Goal: Task Accomplishment & Management: Complete application form

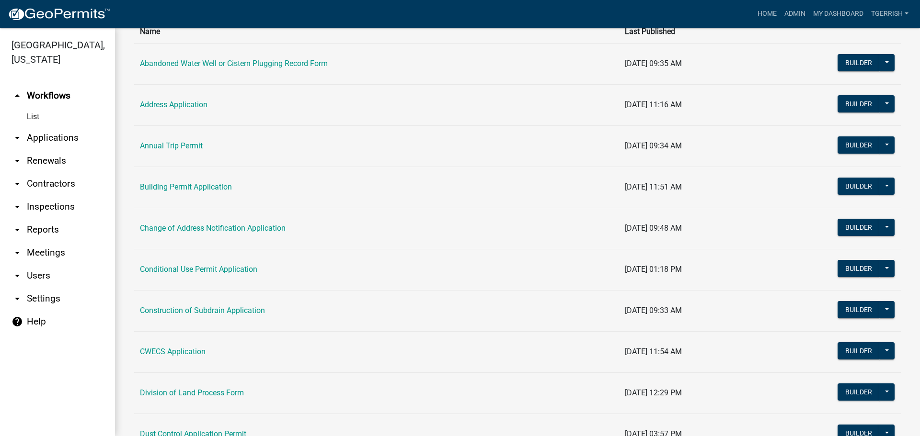
scroll to position [192, 0]
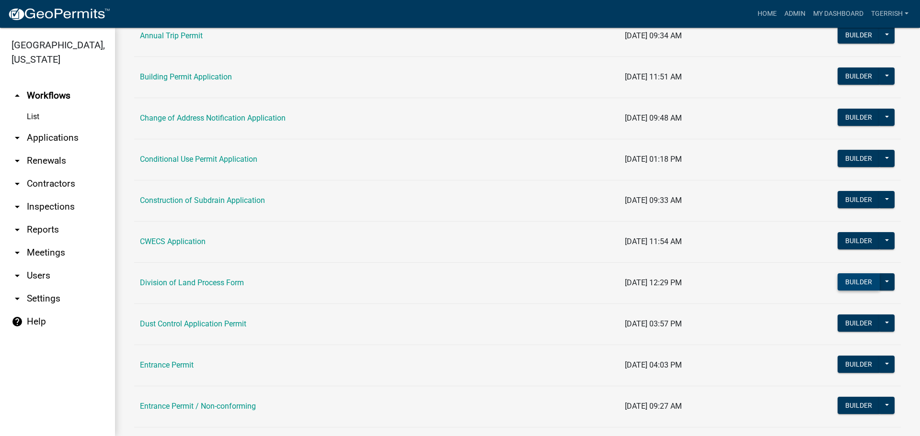
click at [851, 279] on button "Builder" at bounding box center [859, 282] width 42 height 17
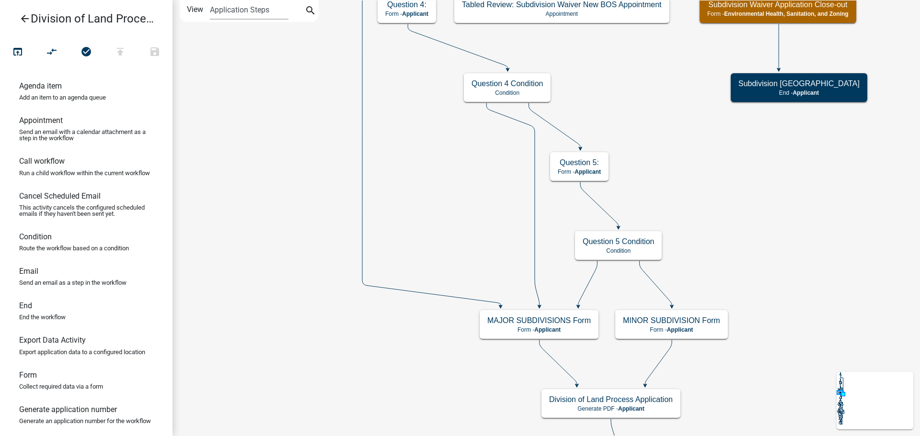
click at [23, 19] on icon "arrow_back" at bounding box center [24, 19] width 11 height 13
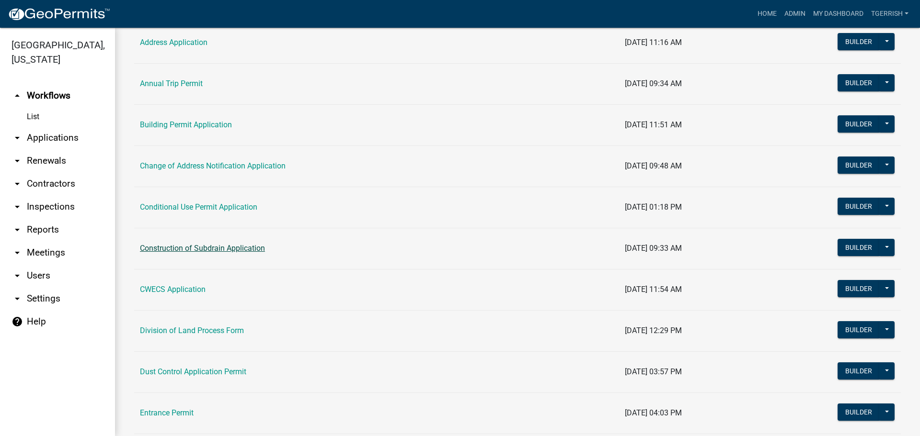
scroll to position [240, 0]
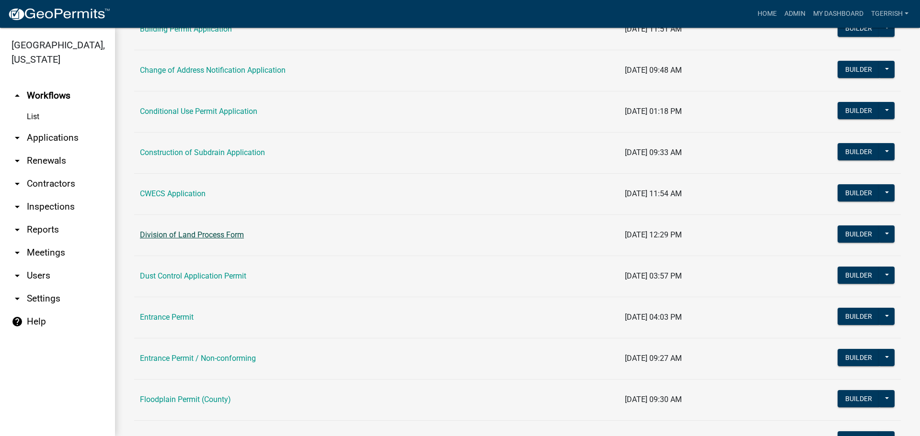
click at [168, 234] on link "Division of Land Process Form" at bounding box center [192, 234] width 104 height 9
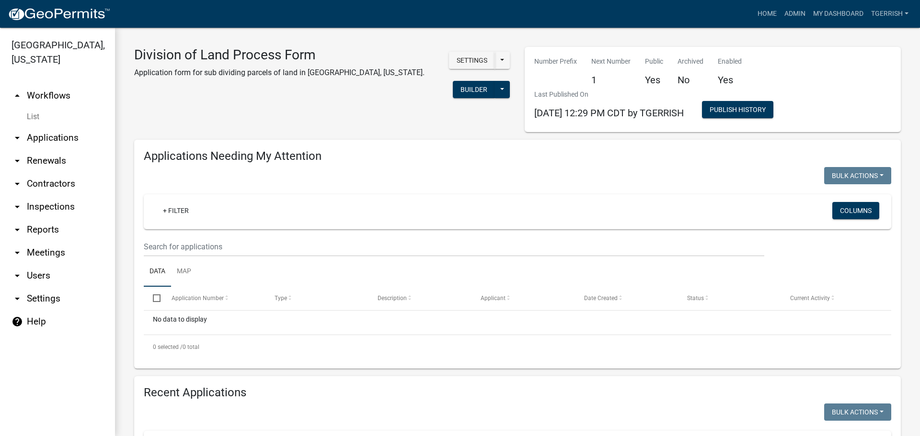
select select "3: 100"
click at [754, 109] on button "Publish History" at bounding box center [737, 109] width 71 height 17
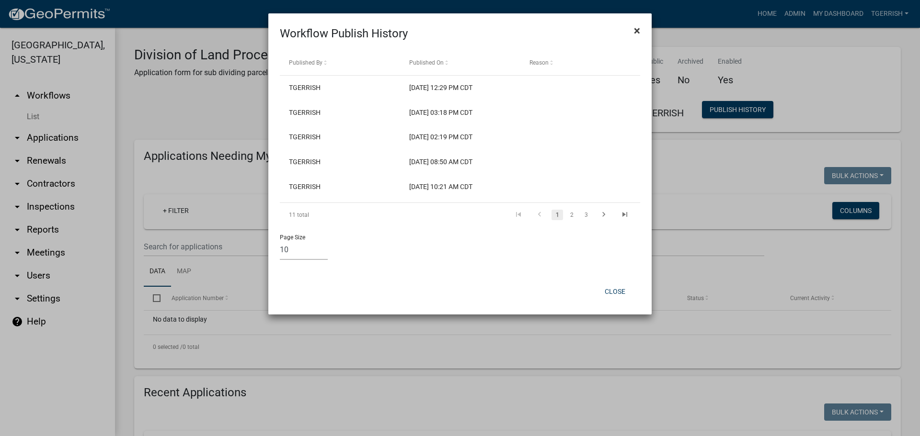
click at [637, 30] on span "×" at bounding box center [637, 30] width 6 height 13
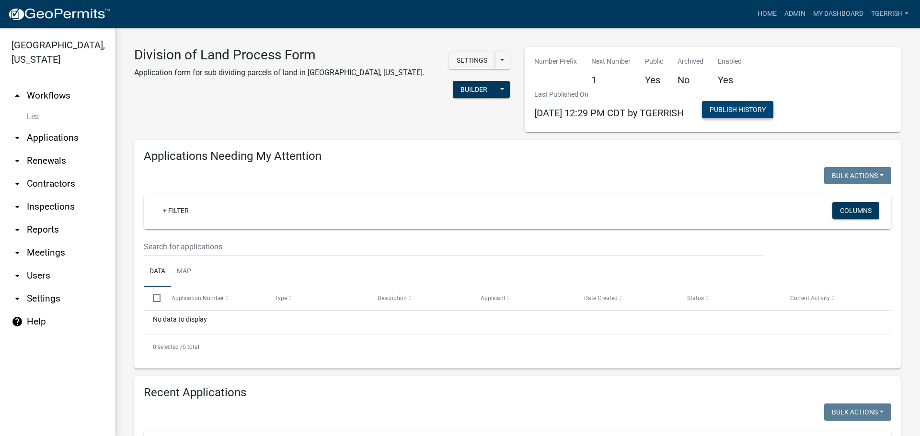
click at [753, 112] on button "Publish History" at bounding box center [737, 109] width 71 height 17
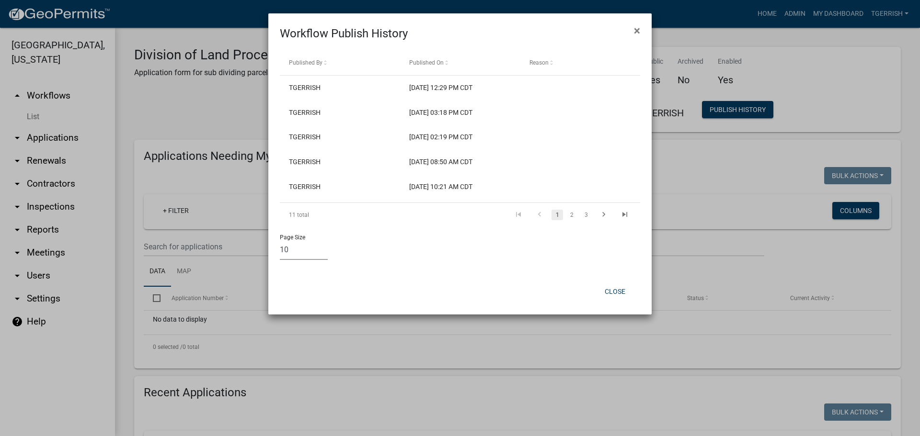
click at [301, 252] on select "10 25 50 100" at bounding box center [304, 251] width 48 height 20
select select "1: 25"
click at [280, 241] on select "10 25 50 100" at bounding box center [304, 251] width 48 height 20
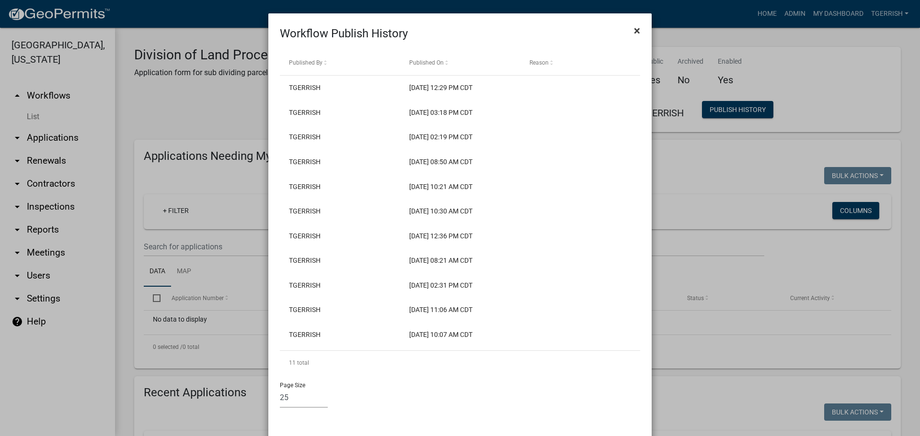
click at [634, 30] on span "×" at bounding box center [637, 30] width 6 height 13
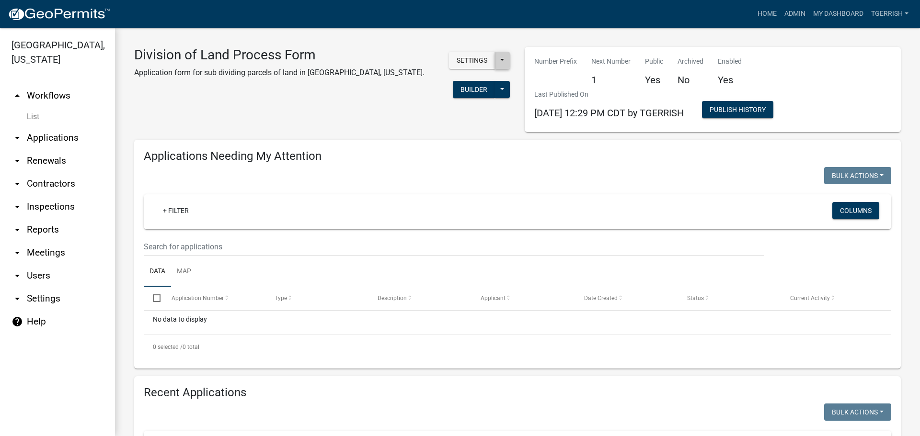
click at [497, 64] on button at bounding box center [501, 60] width 15 height 17
click at [439, 84] on div "Settings Start Application URL Start Application URL With Parcel ID Builder Pub…" at bounding box center [474, 76] width 71 height 58
click at [501, 91] on button at bounding box center [501, 89] width 15 height 17
click at [374, 110] on div "Division of Land Process Form Application form for sub dividing parcels of land…" at bounding box center [322, 89] width 390 height 85
click at [464, 58] on button "Settings" at bounding box center [472, 60] width 46 height 17
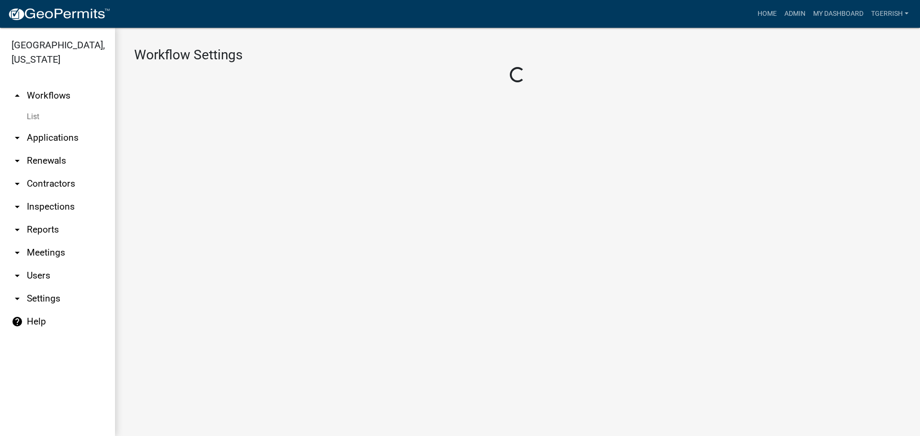
select select "9cfedb06-fa9e-4ae8-94fb-d87b1520aca3"
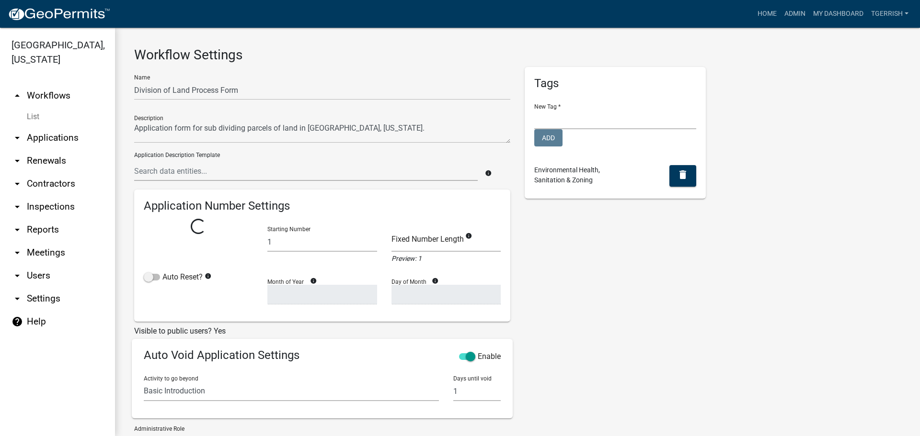
select select
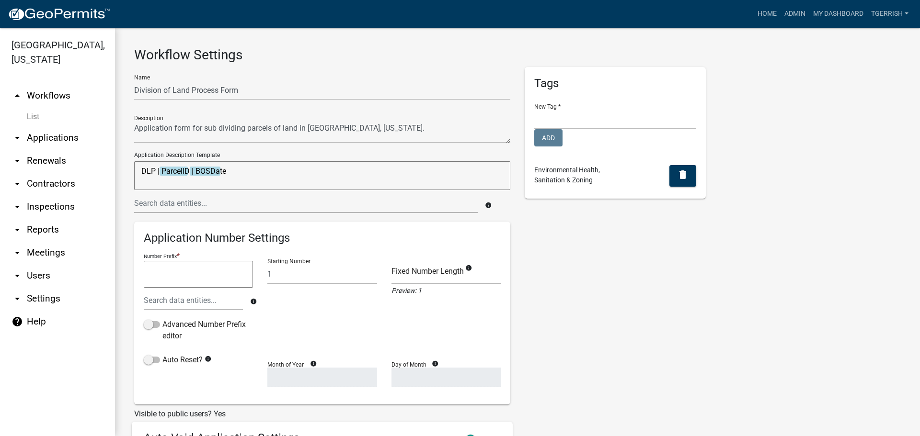
click at [56, 84] on link "arrow_drop_up Workflows" at bounding box center [57, 95] width 115 height 23
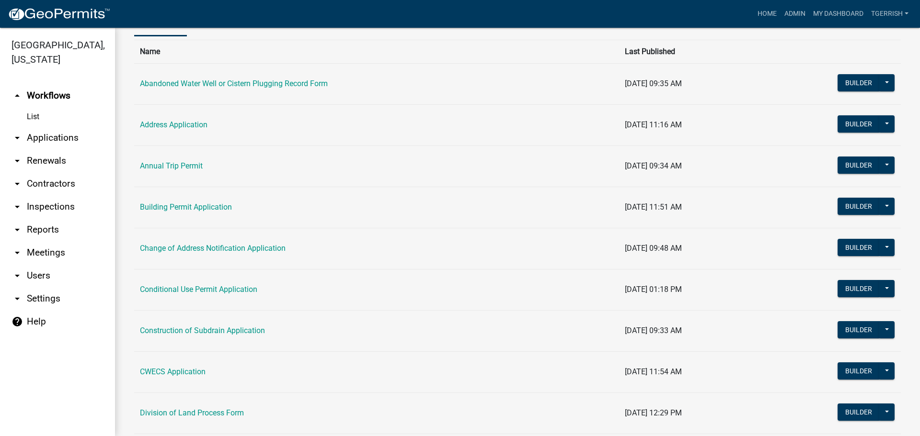
scroll to position [192, 0]
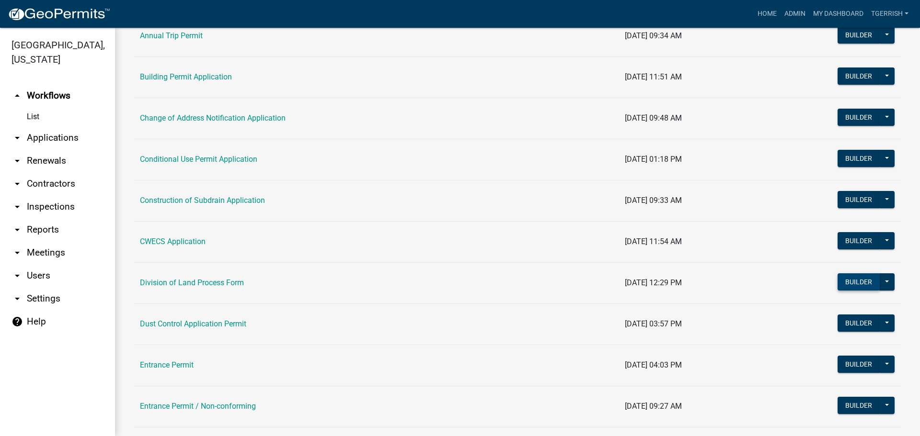
click at [843, 283] on button "Builder" at bounding box center [859, 282] width 42 height 17
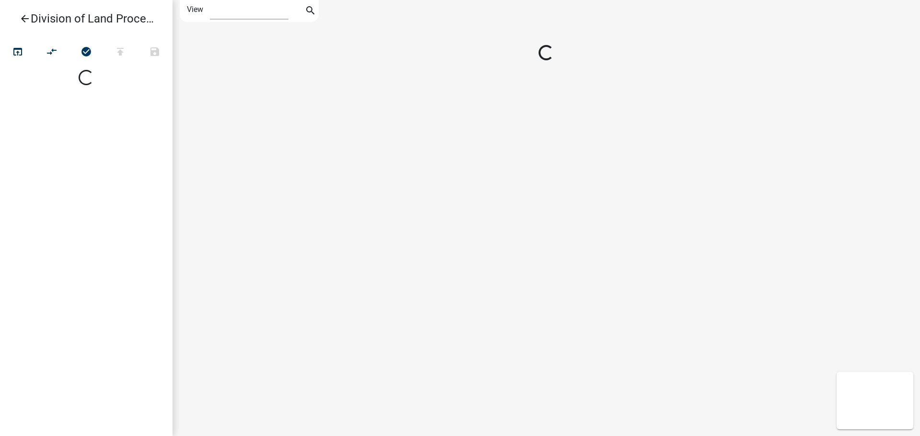
select select "1"
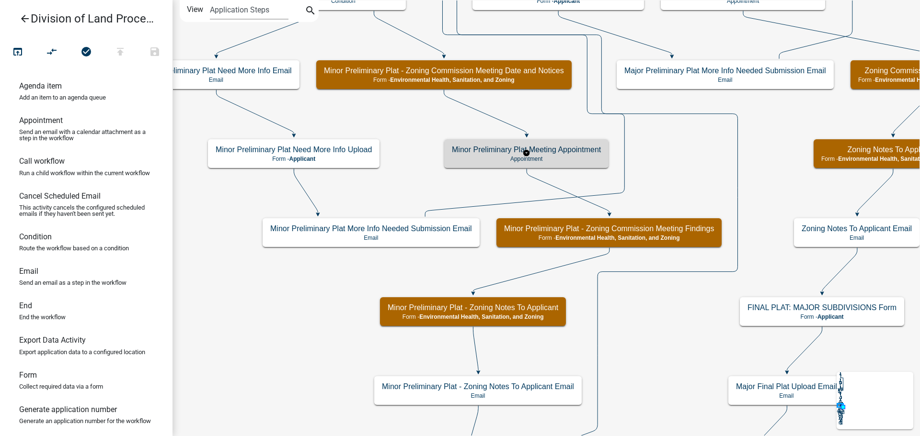
click at [572, 158] on p "Appointment" at bounding box center [526, 159] width 149 height 7
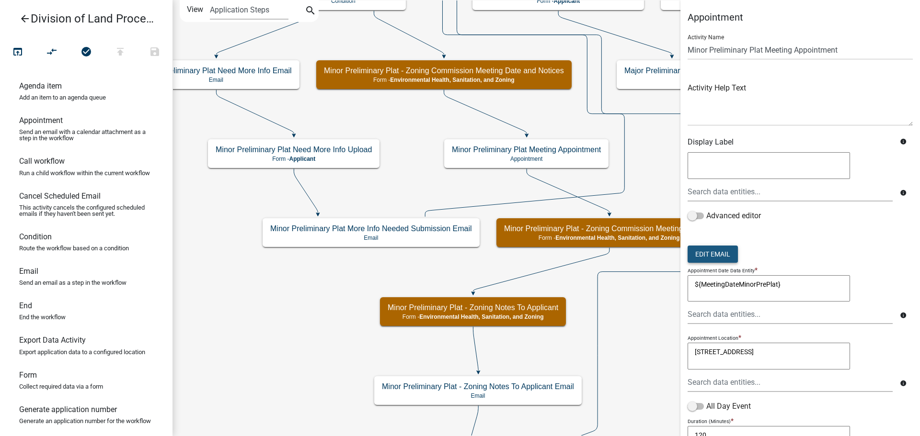
click at [724, 254] on button "Edit Email" at bounding box center [713, 254] width 50 height 17
select select "e4811d26-81c8-4a39-8eca-e87602f73c15"
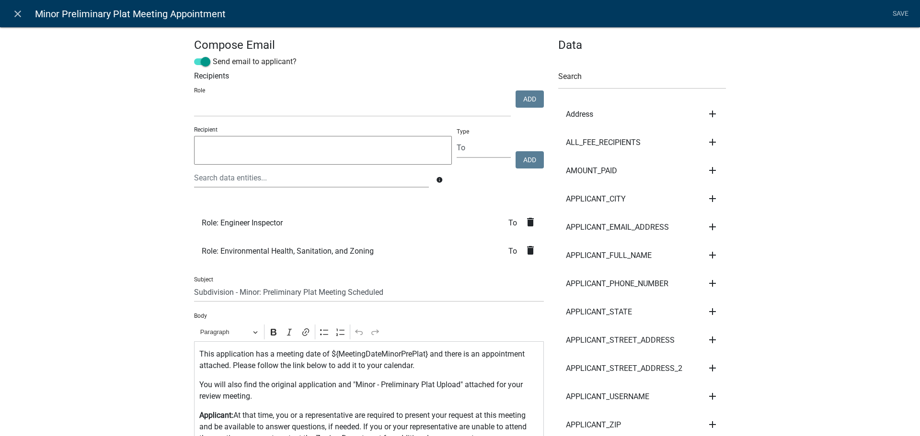
select select
click at [18, 15] on icon "close" at bounding box center [17, 13] width 11 height 11
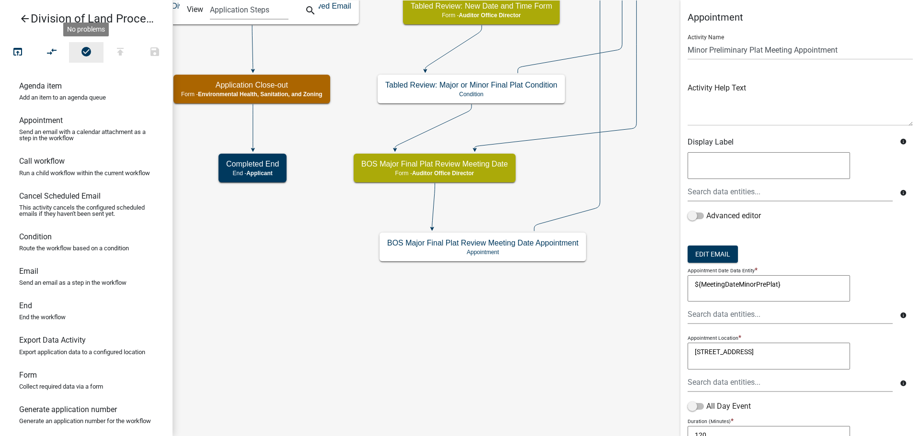
click at [84, 51] on icon "check_circle" at bounding box center [85, 52] width 11 height 13
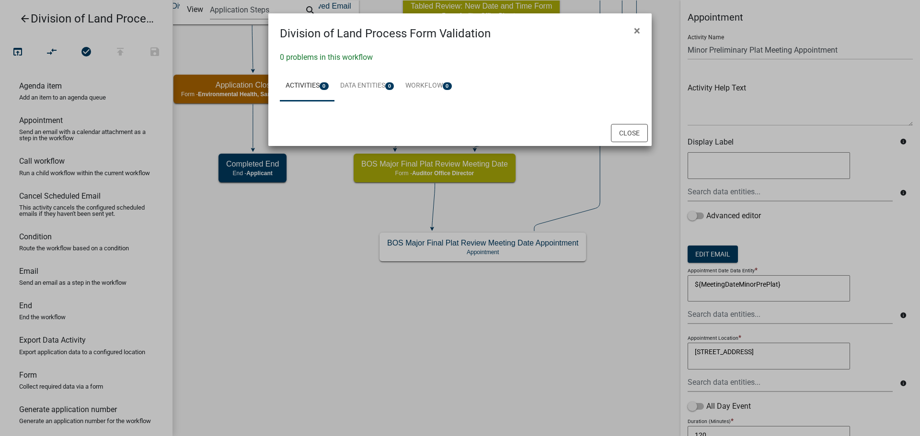
click at [23, 17] on ngb-modal-window "Division of Land Process Form Validation × 0 problems in this workflow Activiti…" at bounding box center [460, 218] width 920 height 436
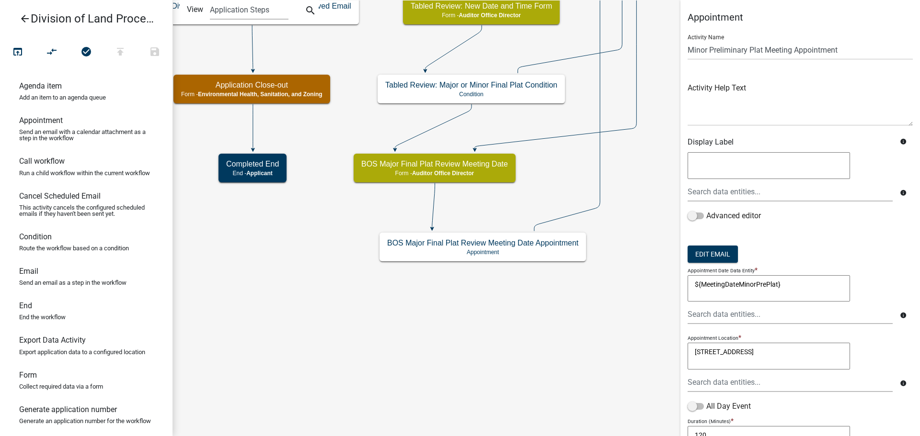
click at [23, 17] on icon "arrow_back" at bounding box center [24, 19] width 11 height 13
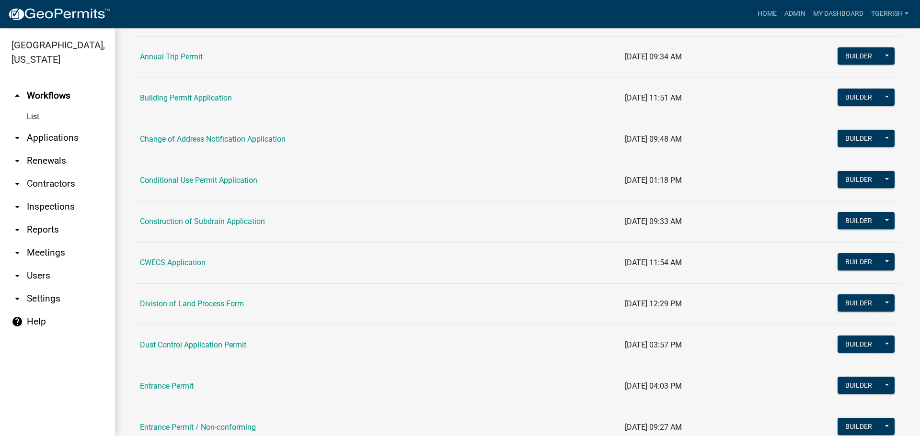
scroll to position [192, 0]
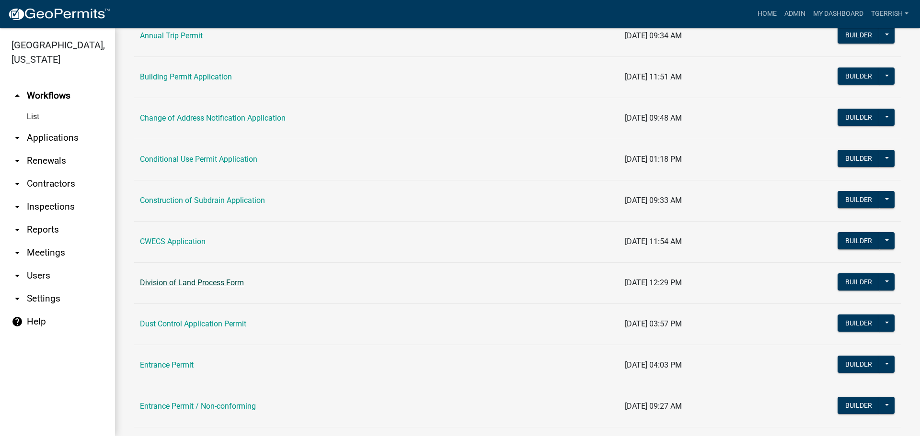
click at [181, 282] on link "Division of Land Process Form" at bounding box center [192, 282] width 104 height 9
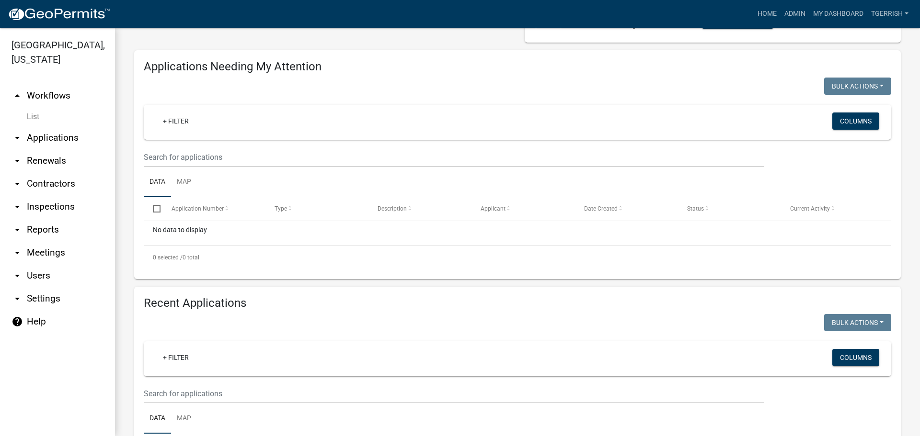
scroll to position [229, 0]
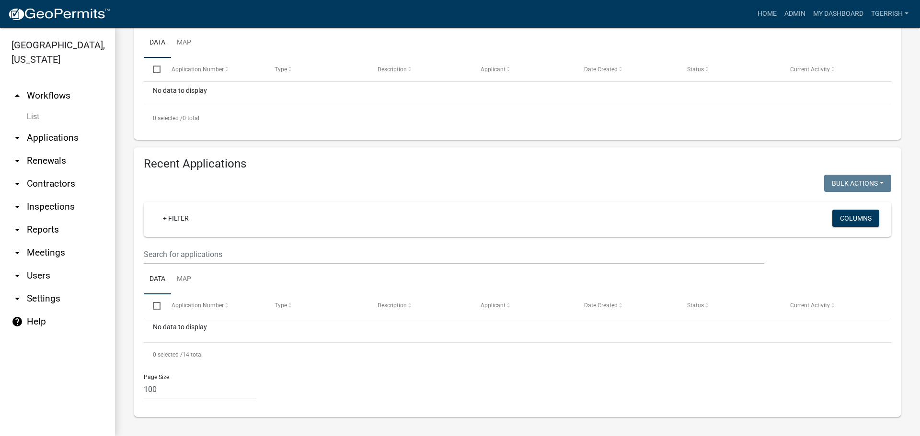
click at [123, 121] on div "Division of Land Process Form Application form for sub dividing parcels of land…" at bounding box center [517, 118] width 805 height 638
click at [166, 389] on select "10 25 50 100" at bounding box center [200, 390] width 113 height 20
select select "1: 25"
click at [144, 380] on select "10 25 50 100" at bounding box center [200, 390] width 113 height 20
click at [164, 218] on link "+ Filter" at bounding box center [175, 218] width 41 height 17
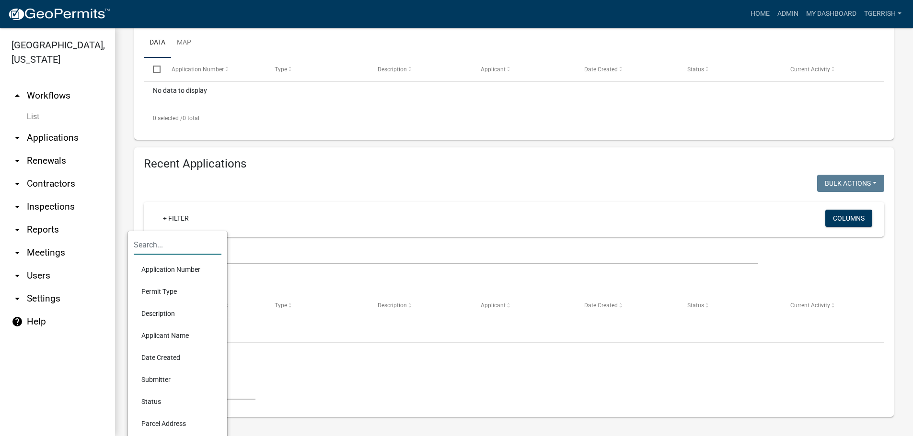
click at [158, 245] on input "text" at bounding box center [178, 245] width 88 height 20
click at [238, 213] on div "+ Filter" at bounding box center [392, 220] width 488 height 20
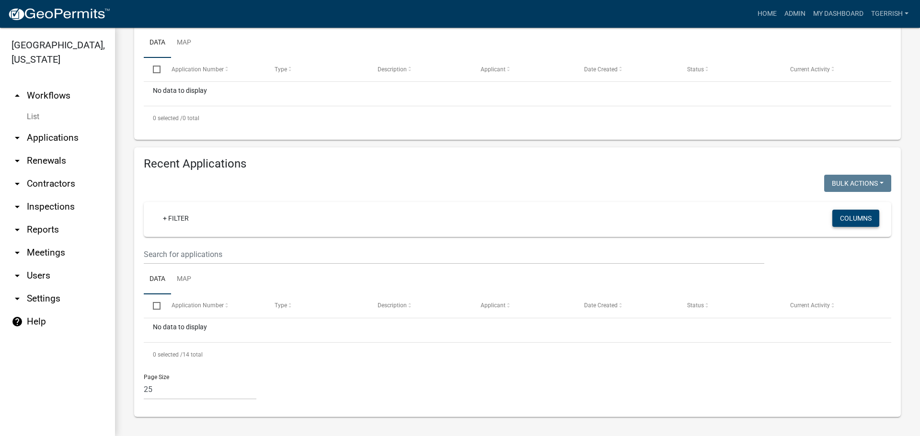
click at [857, 216] on button "Columns" at bounding box center [855, 218] width 47 height 17
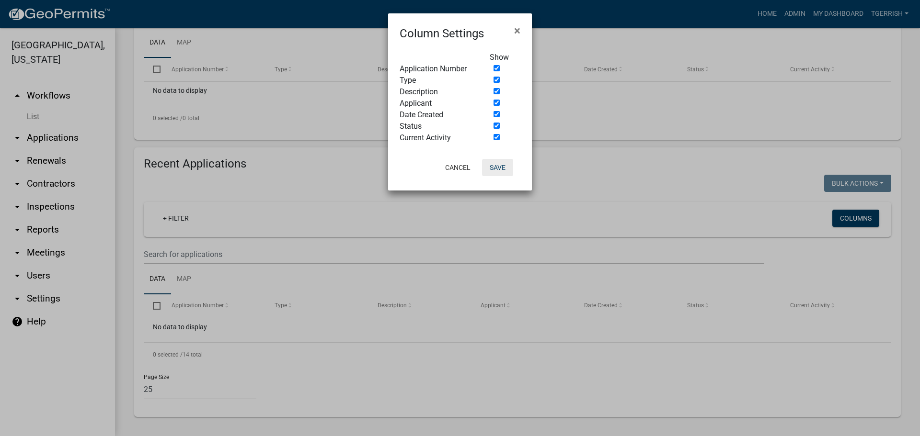
click at [498, 166] on button "Save" at bounding box center [497, 167] width 31 height 17
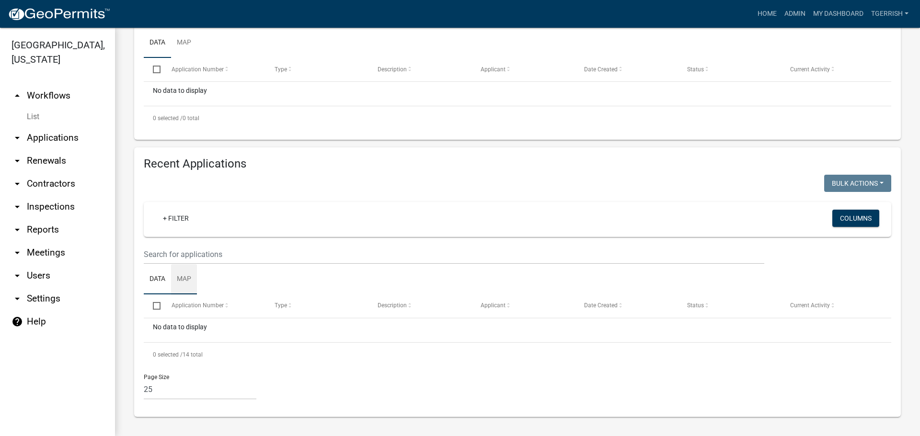
click at [186, 280] on link "Map" at bounding box center [184, 279] width 26 height 31
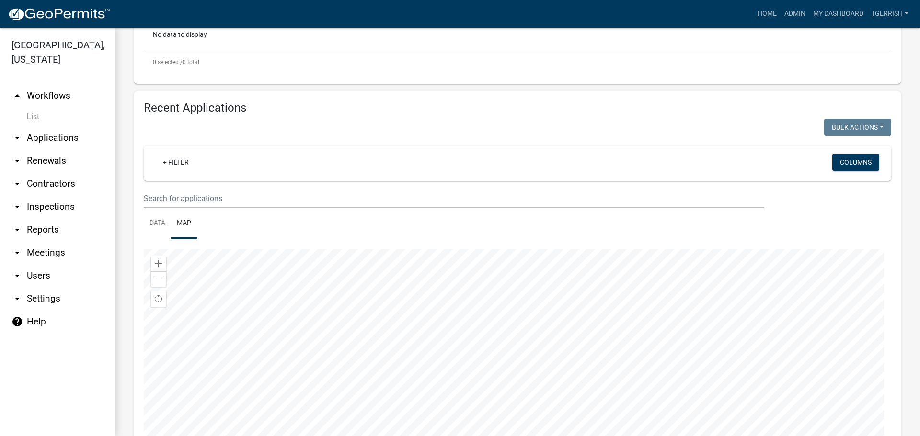
scroll to position [315, 0]
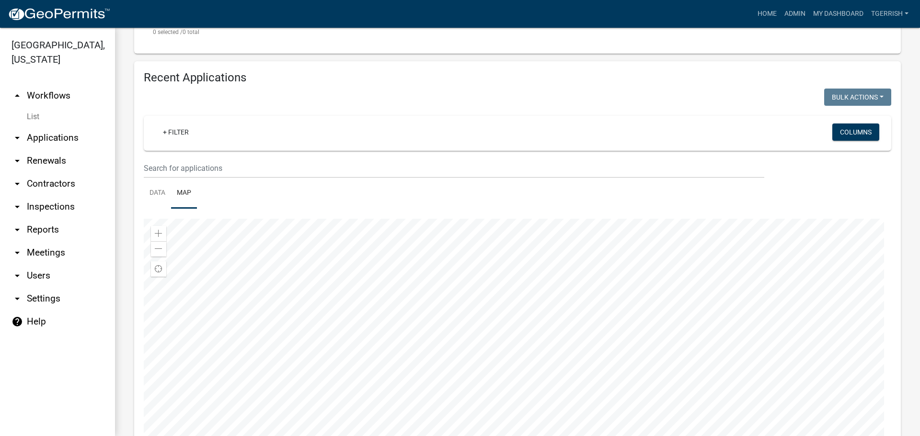
click at [589, 292] on div at bounding box center [517, 339] width 747 height 240
click at [579, 266] on div at bounding box center [517, 339] width 747 height 240
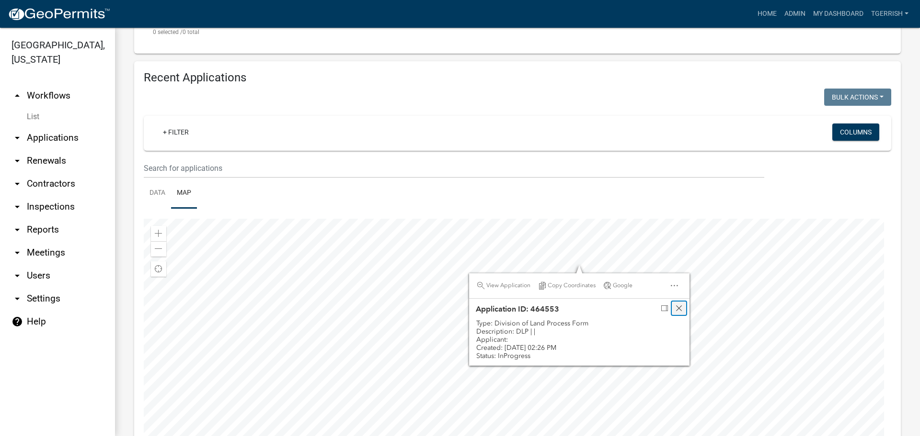
click at [680, 308] on span "Close" at bounding box center [679, 309] width 8 height 8
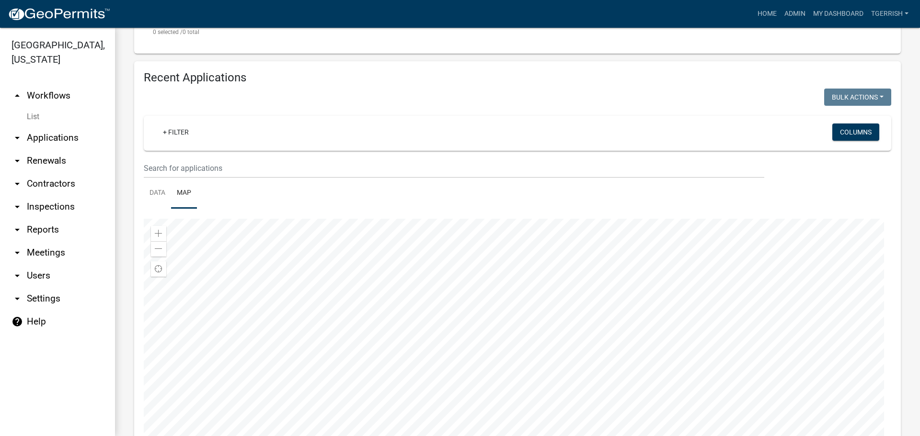
scroll to position [337, 0]
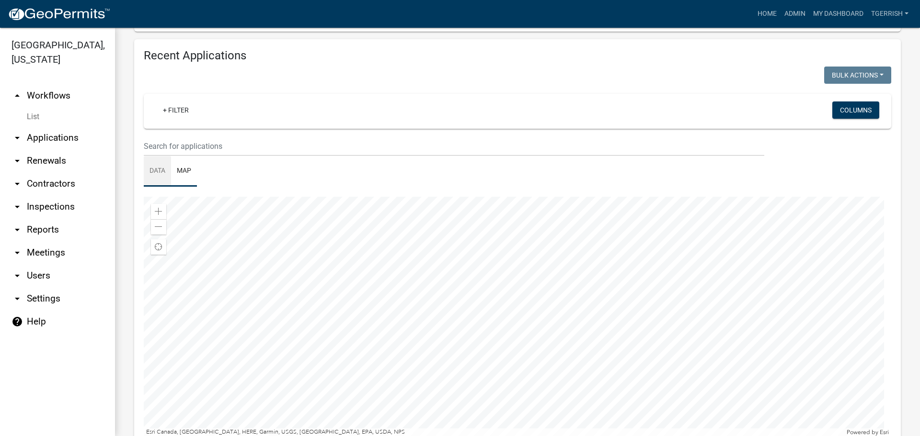
click at [160, 170] on link "Data" at bounding box center [157, 171] width 27 height 31
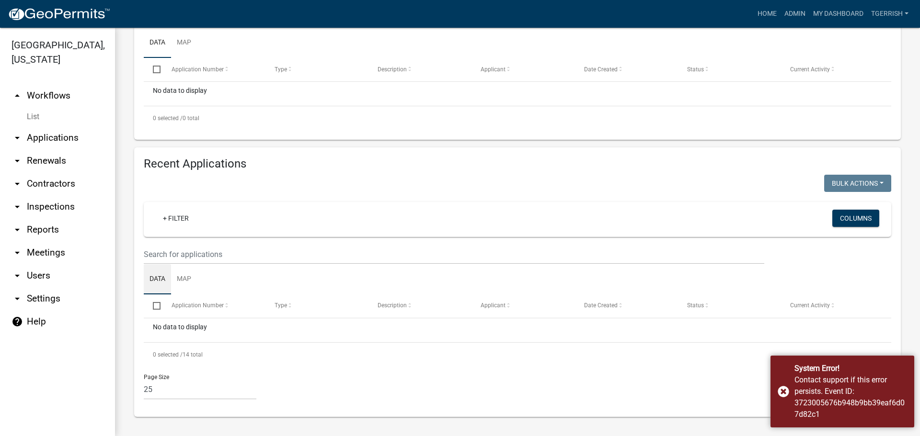
scroll to position [229, 0]
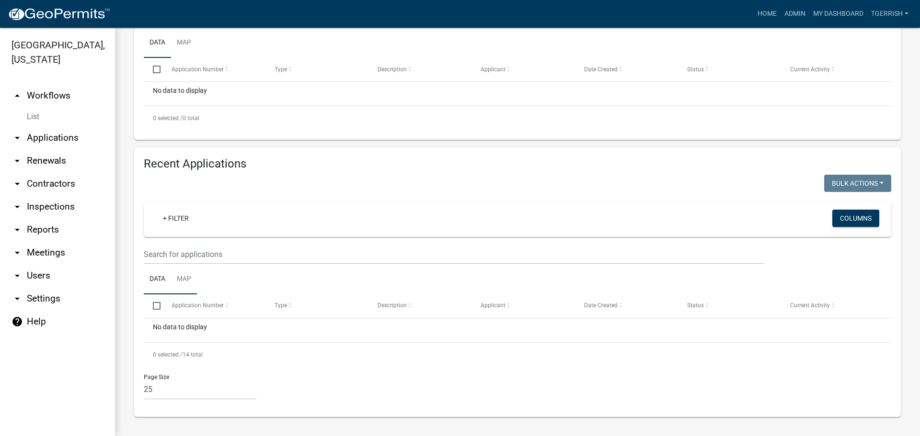
click at [185, 279] on link "Map" at bounding box center [184, 279] width 26 height 31
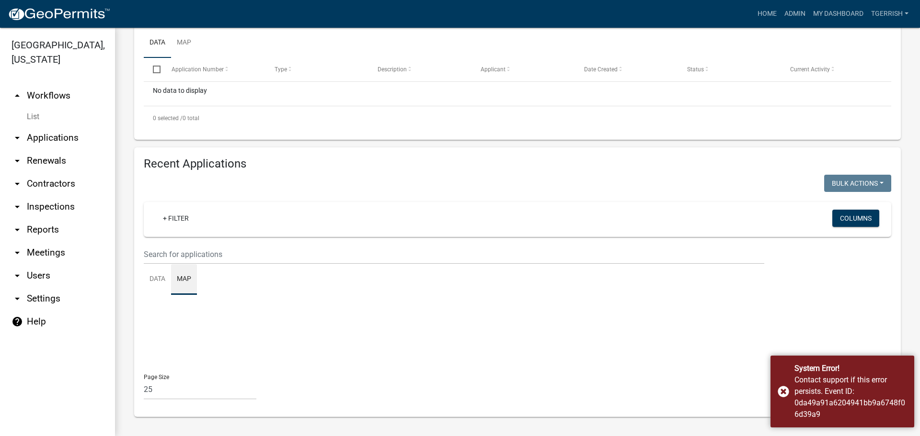
scroll to position [229, 0]
click at [156, 278] on link "Data" at bounding box center [157, 279] width 27 height 31
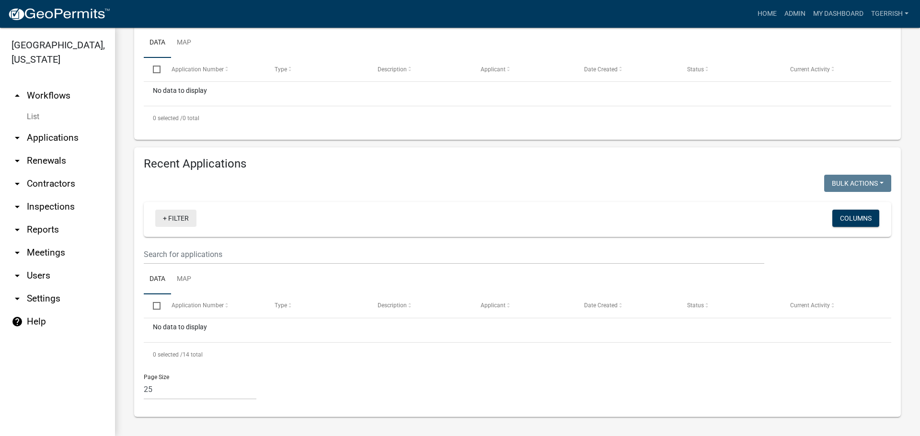
click at [161, 217] on link "+ Filter" at bounding box center [175, 218] width 41 height 17
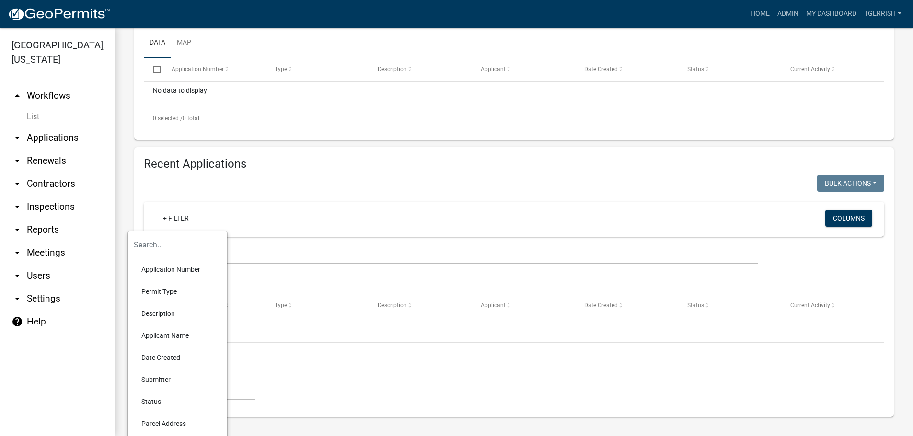
click at [155, 402] on li "Status" at bounding box center [178, 402] width 88 height 22
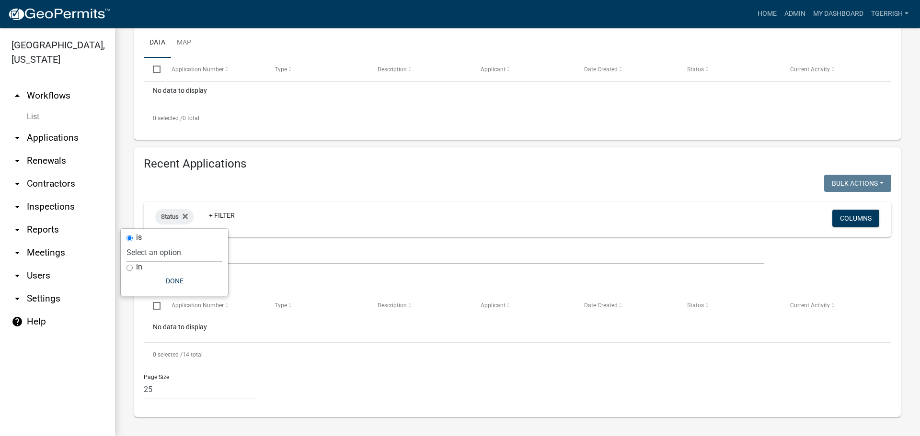
click at [157, 255] on select "Select an option Not Started In Progress Completed Expired Locked Withdrawn Voi…" at bounding box center [174, 253] width 96 height 20
click at [146, 243] on select "Select an option Not Started In Progress Completed Expired Locked Withdrawn Voi…" at bounding box center [174, 253] width 96 height 20
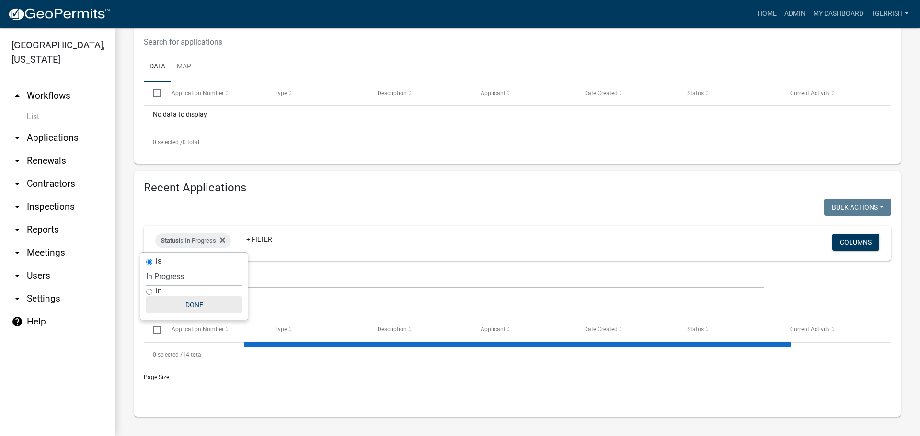
scroll to position [188, 0]
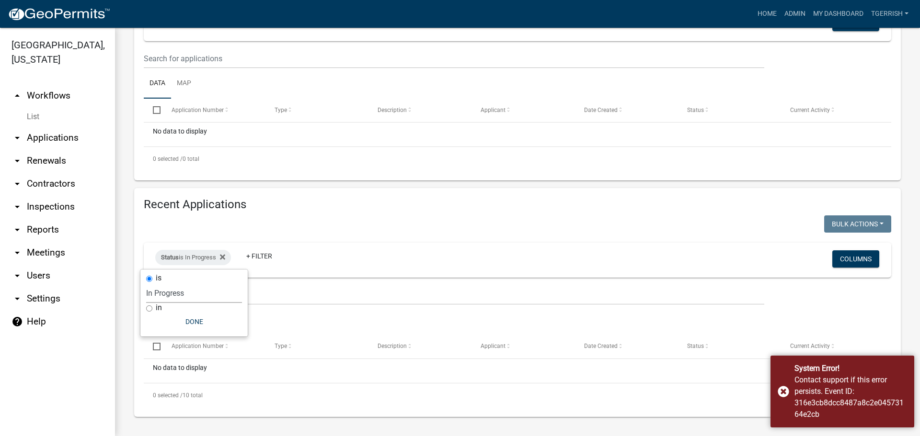
click at [178, 291] on select "Select an option Not Started In Progress Completed Expired Locked Withdrawn Voi…" at bounding box center [194, 294] width 96 height 20
click at [146, 284] on select "Select an option Not Started In Progress Completed Expired Locked Withdrawn Voi…" at bounding box center [194, 294] width 96 height 20
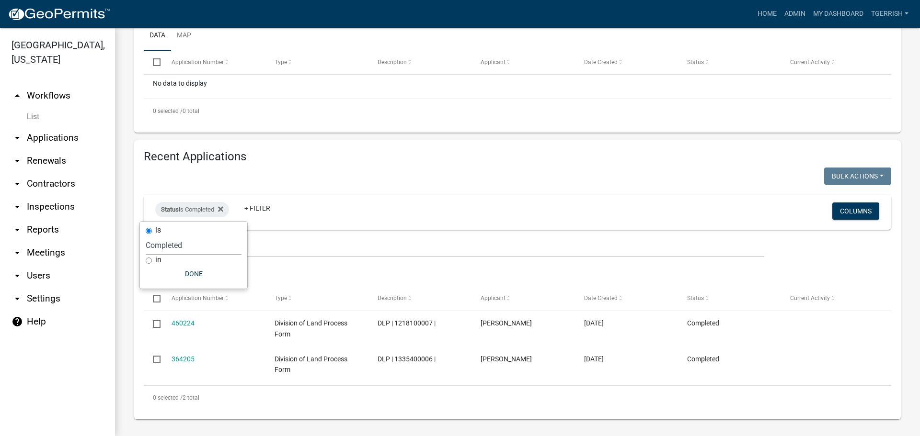
scroll to position [238, 0]
click at [187, 243] on select "Select an option Not Started In Progress Completed Expired Locked Withdrawn Voi…" at bounding box center [194, 244] width 96 height 20
click at [146, 234] on select "Select an option Not Started In Progress Completed Expired Locked Withdrawn Voi…" at bounding box center [194, 244] width 96 height 20
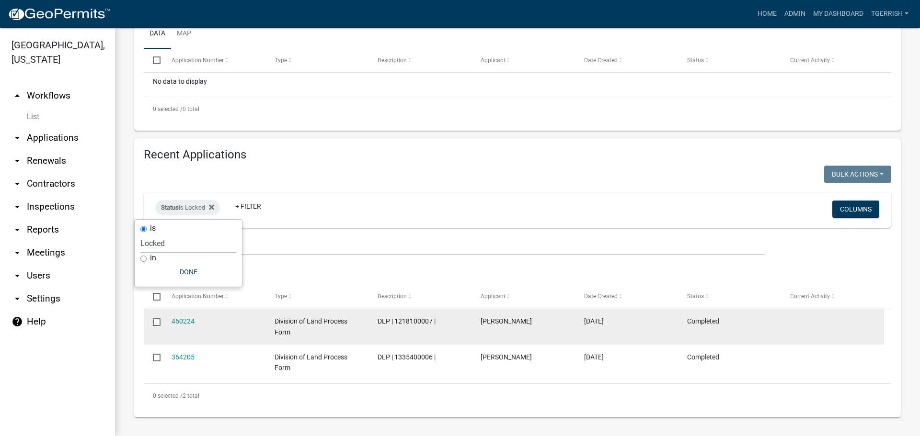
scroll to position [188, 0]
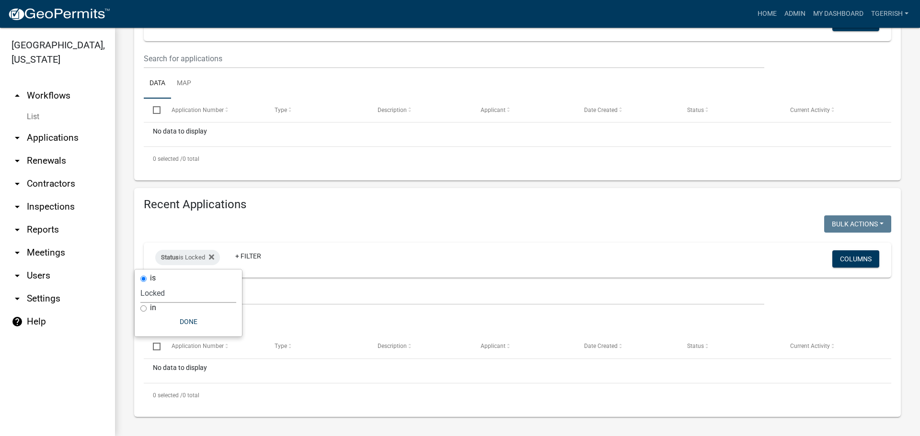
click at [169, 292] on select "Select an option Not Started In Progress Completed Expired Locked Withdrawn Voi…" at bounding box center [188, 294] width 96 height 20
click at [141, 284] on select "Select an option Not Started In Progress Completed Expired Locked Withdrawn Voi…" at bounding box center [188, 294] width 96 height 20
click at [169, 288] on select "Select an option Not Started In Progress Completed Expired Locked Withdrawn Voi…" at bounding box center [189, 294] width 96 height 20
click at [146, 284] on select "Select an option Not Started In Progress Completed Expired Locked Withdrawn Voi…" at bounding box center [189, 294] width 96 height 20
click at [167, 294] on select "Select an option Not Started In Progress Completed Expired Locked Withdrawn Voi…" at bounding box center [194, 294] width 96 height 20
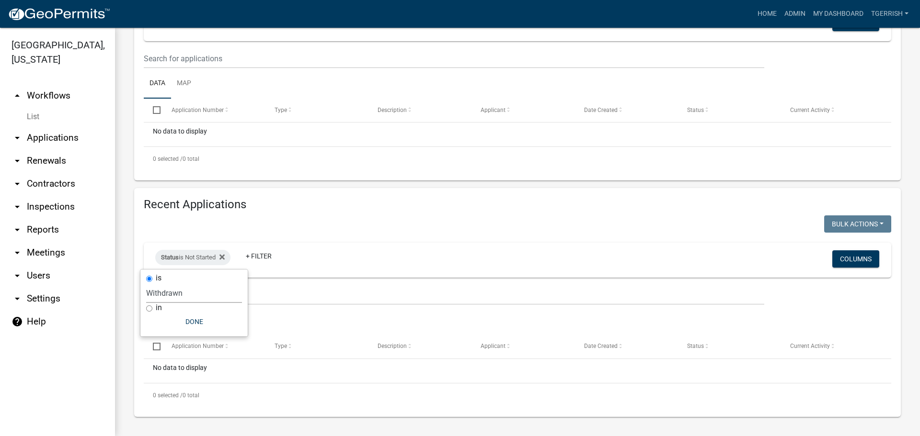
click at [146, 284] on select "Select an option Not Started In Progress Completed Expired Locked Withdrawn Voi…" at bounding box center [194, 294] width 96 height 20
click at [177, 296] on select "Select an option Not Started In Progress Completed Expired Locked Withdrawn Voi…" at bounding box center [193, 294] width 96 height 20
select select "3"
click at [145, 284] on select "Select an option Not Started In Progress Completed Expired Locked Withdrawn Voi…" at bounding box center [193, 294] width 96 height 20
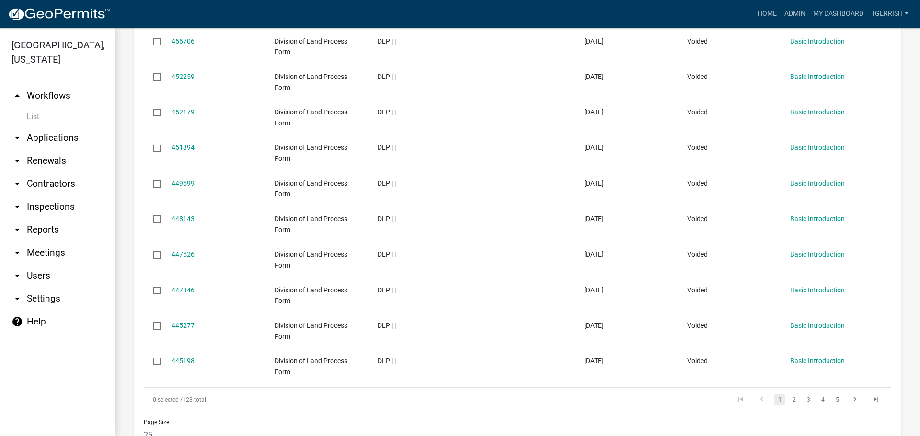
scroll to position [1098, 0]
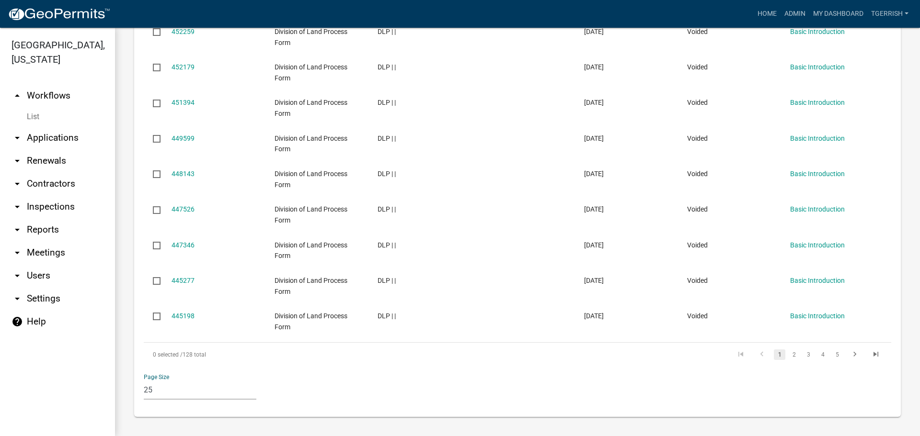
click at [167, 390] on select "10 25 50 100" at bounding box center [200, 390] width 113 height 20
select select "3: 100"
click at [144, 380] on select "10 25 50 100" at bounding box center [200, 390] width 113 height 20
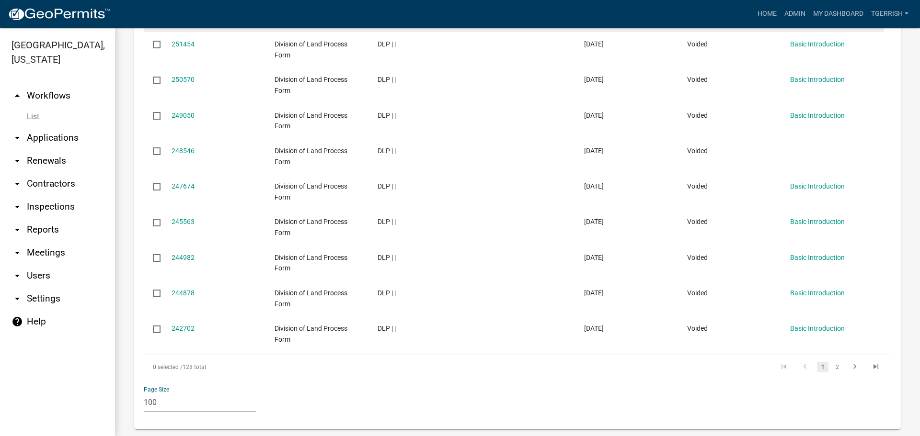
scroll to position [3767, 0]
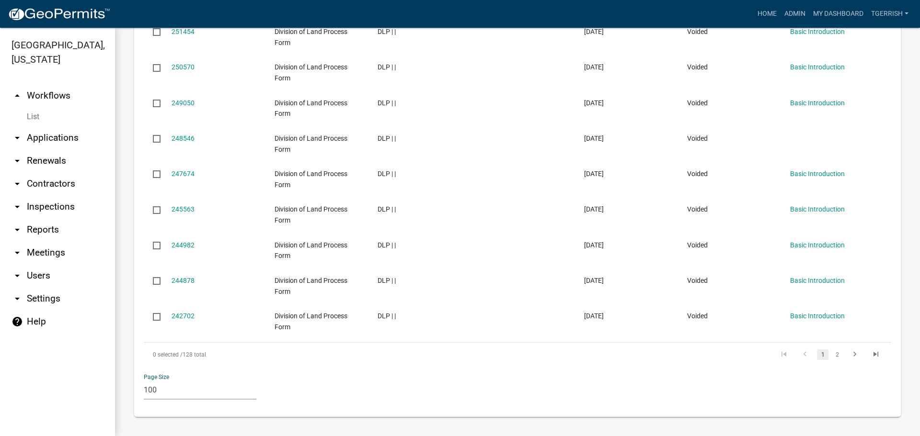
click at [172, 393] on select "10 25 50 100" at bounding box center [200, 390] width 113 height 20
click at [831, 356] on link "2" at bounding box center [836, 355] width 11 height 11
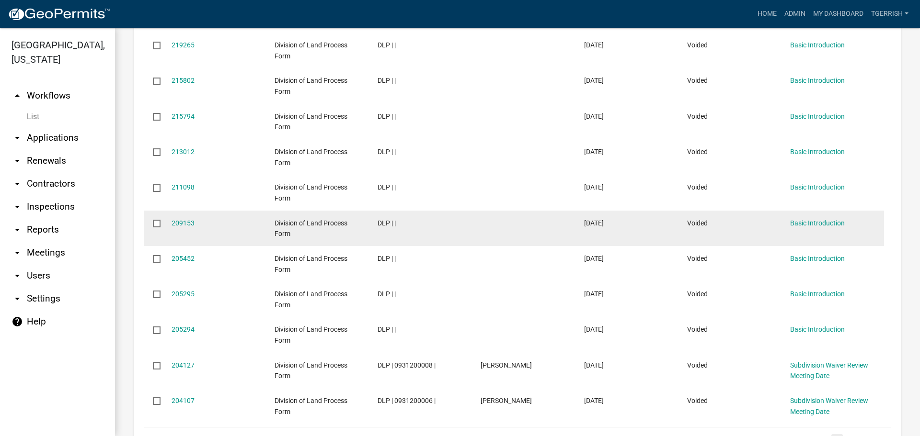
scroll to position [1204, 0]
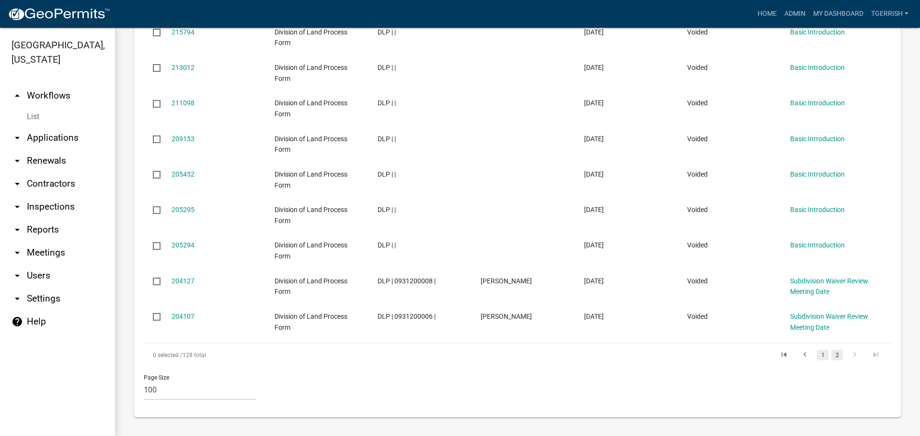
click at [817, 355] on link "1" at bounding box center [822, 355] width 11 height 11
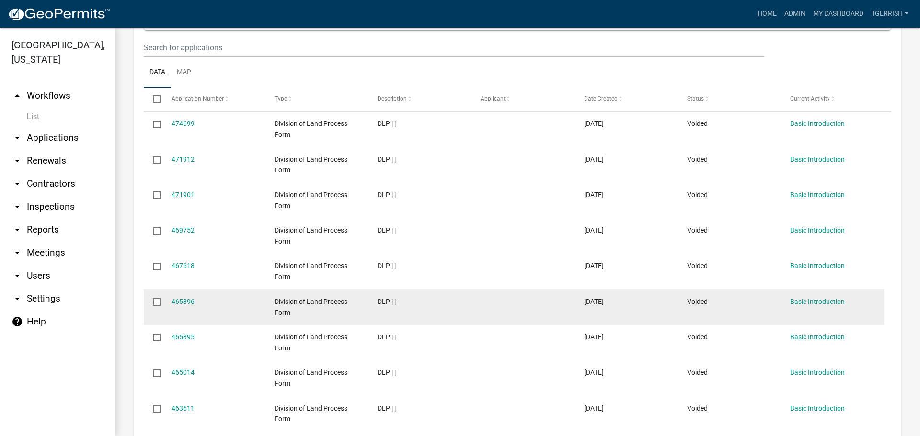
scroll to position [246, 0]
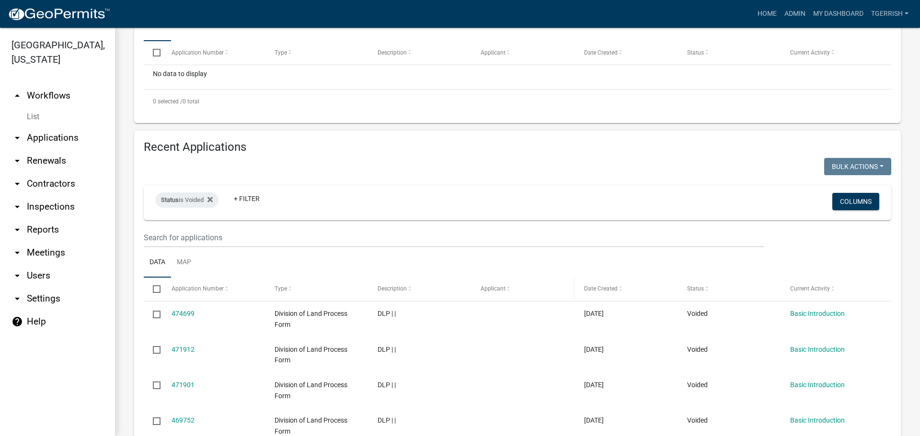
click at [507, 290] on span at bounding box center [508, 289] width 6 height 7
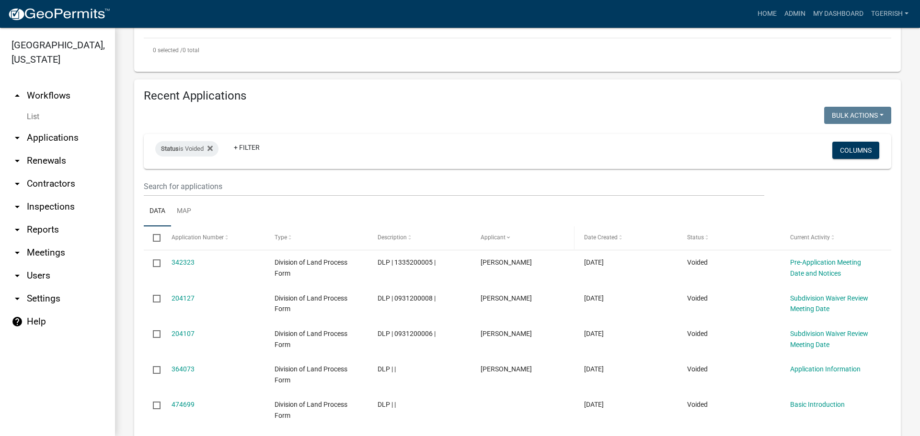
scroll to position [390, 0]
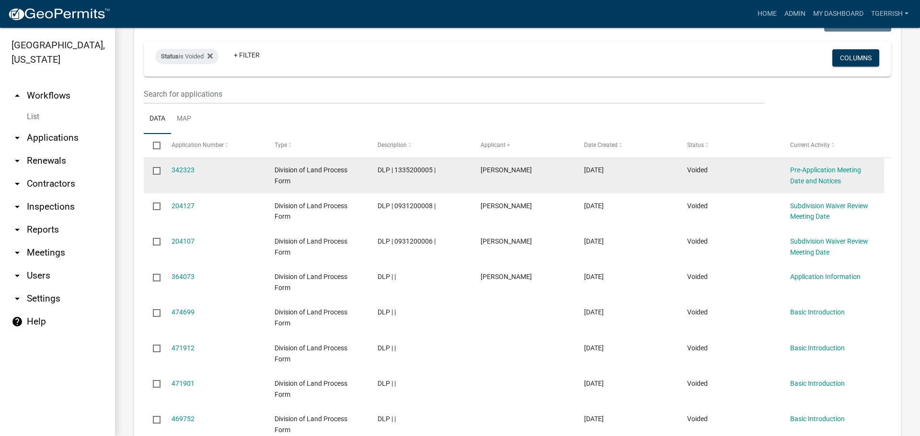
click at [156, 171] on input "checkbox" at bounding box center [156, 170] width 6 height 6
checkbox input "true"
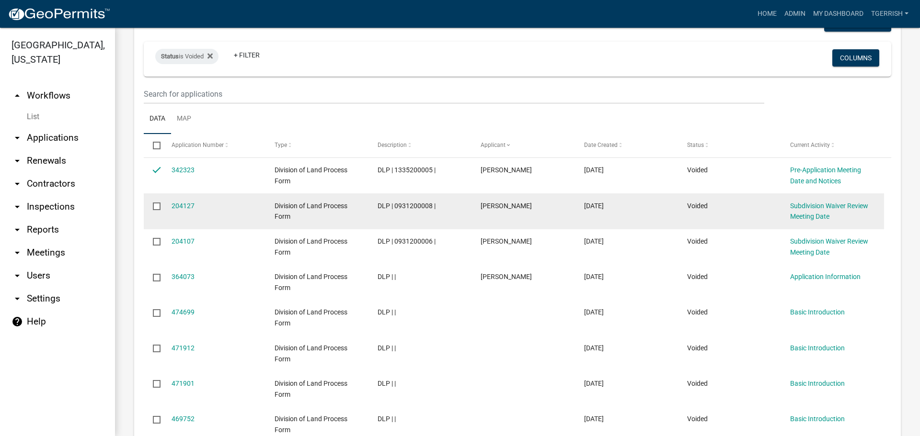
click at [157, 207] on input "checkbox" at bounding box center [156, 206] width 6 height 6
checkbox input "true"
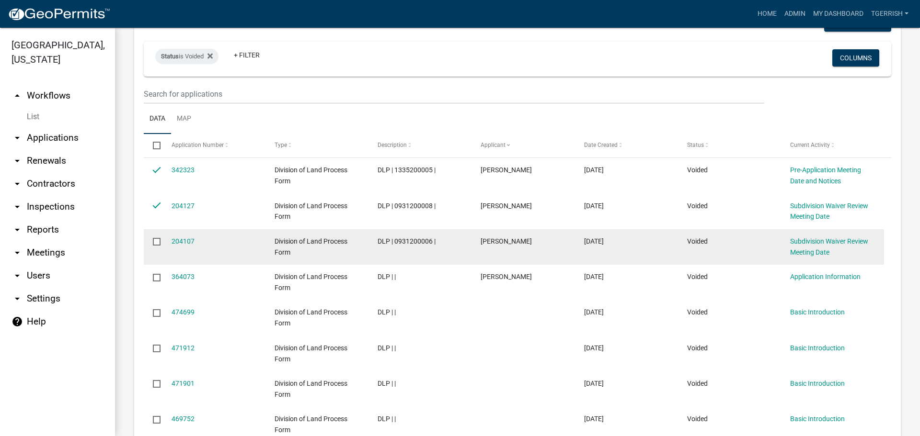
click at [155, 243] on input "checkbox" at bounding box center [156, 241] width 6 height 6
checkbox input "true"
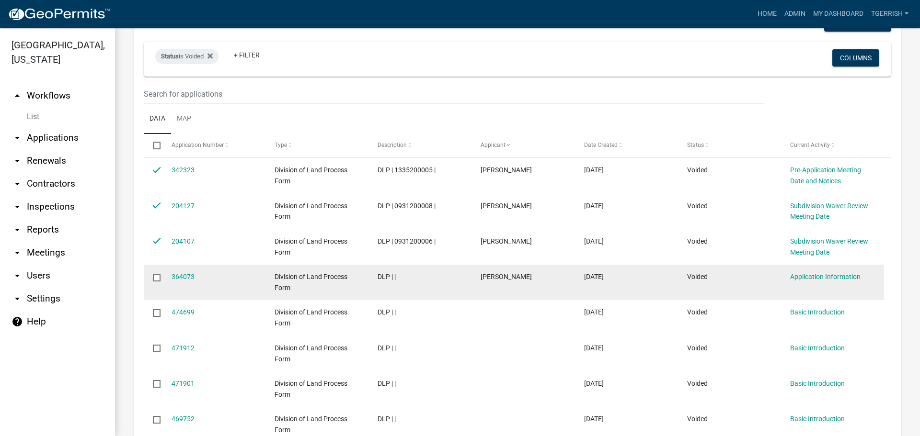
click at [156, 276] on input "checkbox" at bounding box center [156, 277] width 6 height 6
checkbox input "true"
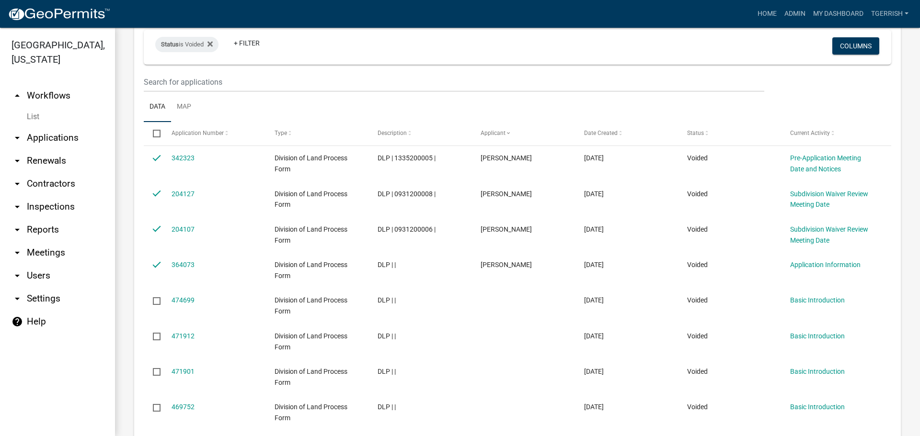
scroll to position [342, 0]
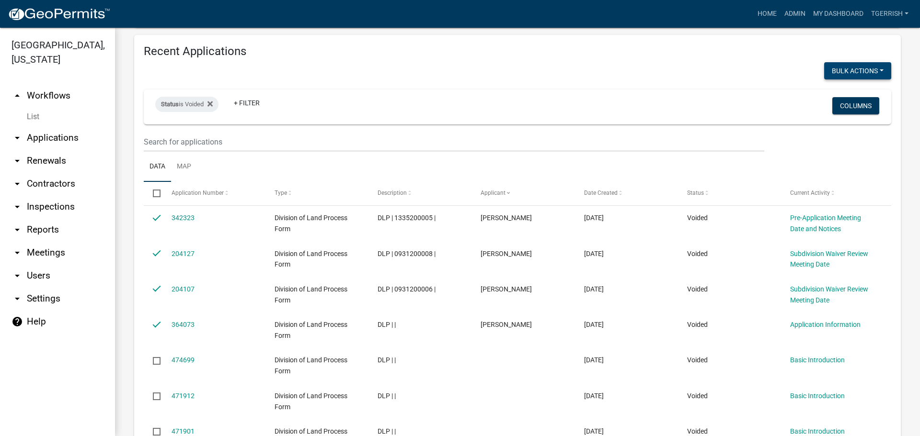
click at [874, 69] on button "Bulk Actions" at bounding box center [857, 70] width 67 height 17
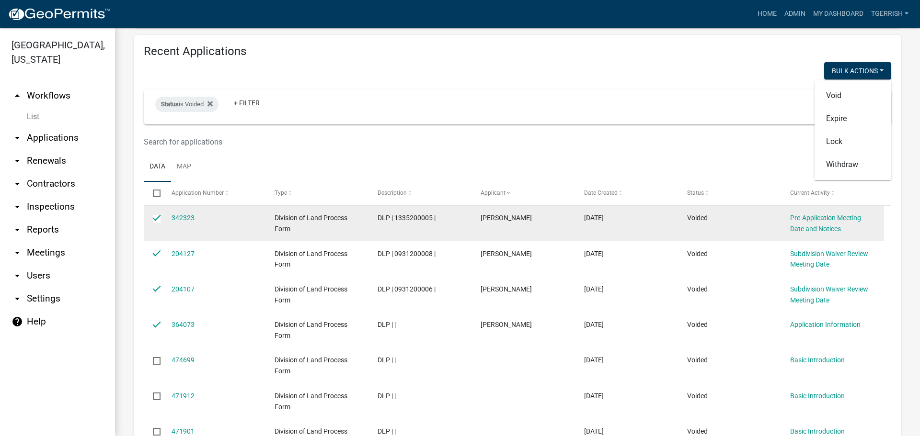
click at [159, 219] on input "checkbox" at bounding box center [156, 218] width 6 height 6
checkbox input "false"
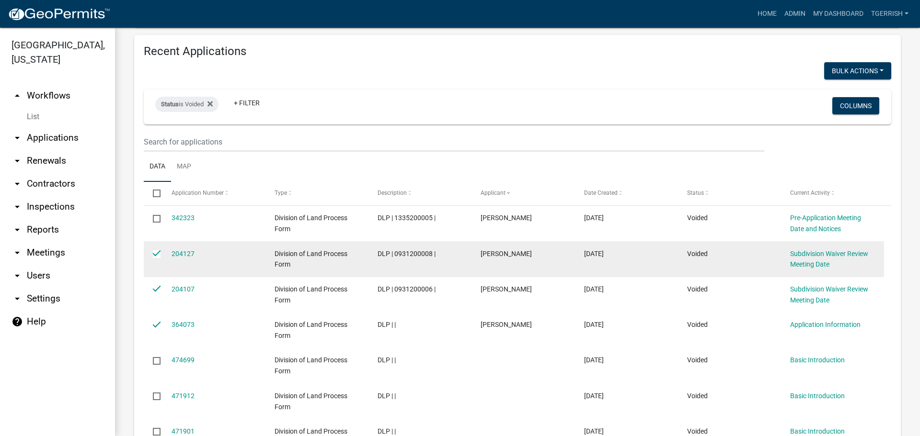
click at [159, 254] on input "checkbox" at bounding box center [156, 254] width 6 height 6
checkbox input "false"
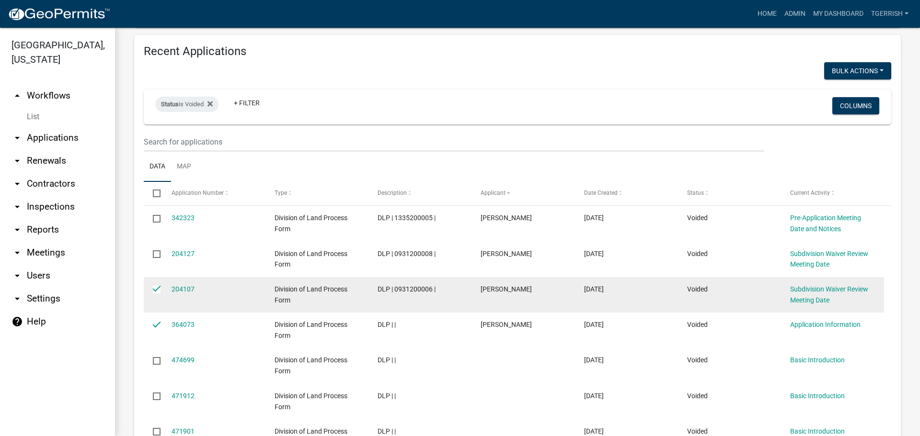
click at [155, 288] on input "checkbox" at bounding box center [156, 289] width 6 height 6
checkbox input "false"
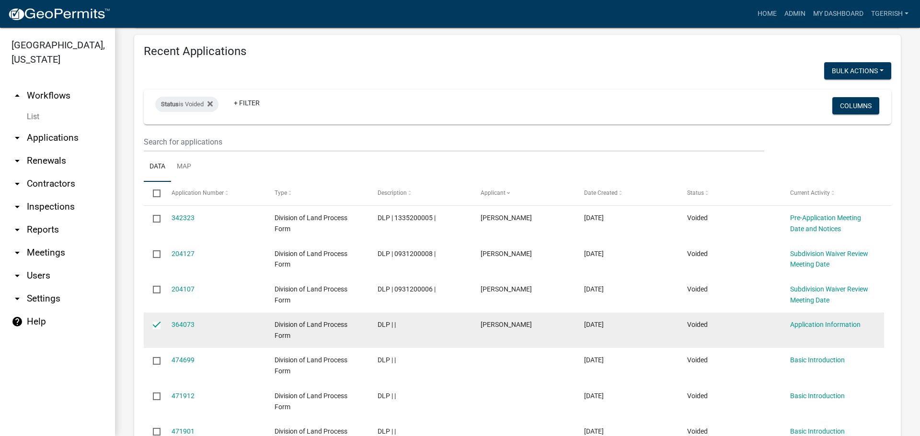
click at [156, 331] on datatable-body-cell at bounding box center [153, 330] width 18 height 35
click at [155, 327] on input "checkbox" at bounding box center [156, 325] width 6 height 6
checkbox input "false"
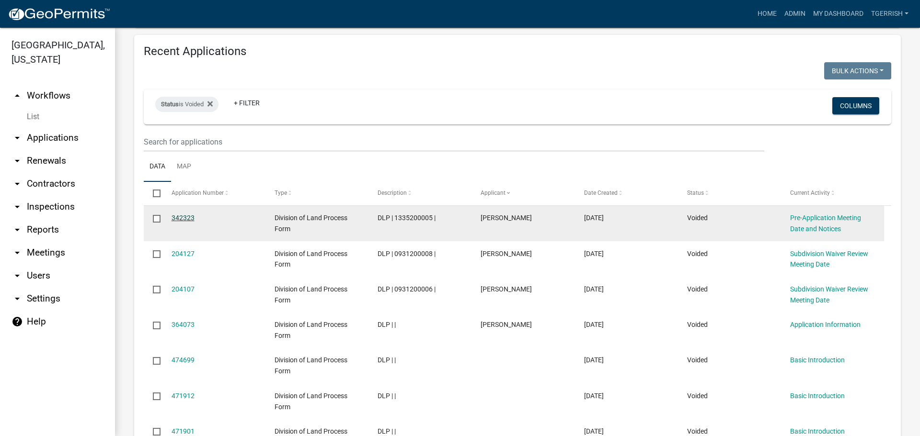
click at [185, 216] on link "342323" at bounding box center [183, 218] width 23 height 8
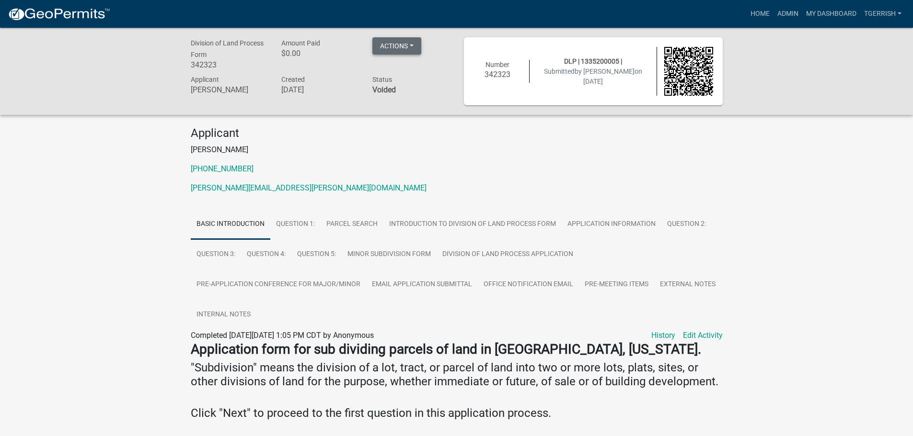
click at [413, 45] on button "Actions" at bounding box center [396, 45] width 49 height 17
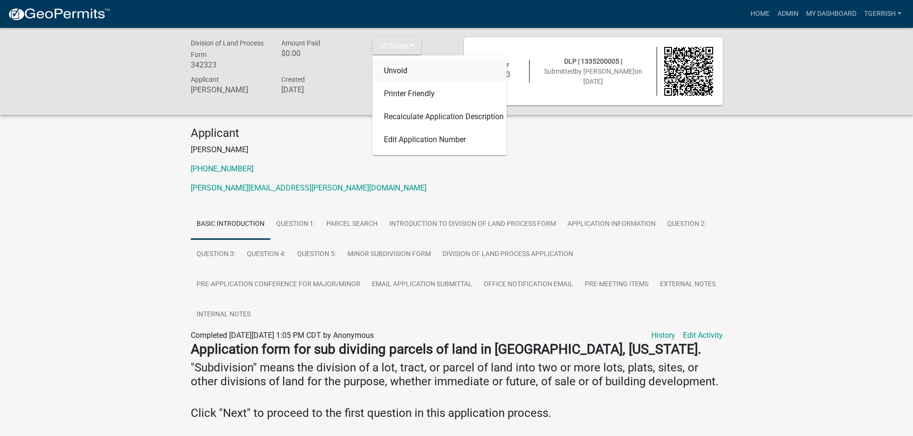
click at [401, 70] on link "Unvoid" at bounding box center [439, 70] width 134 height 23
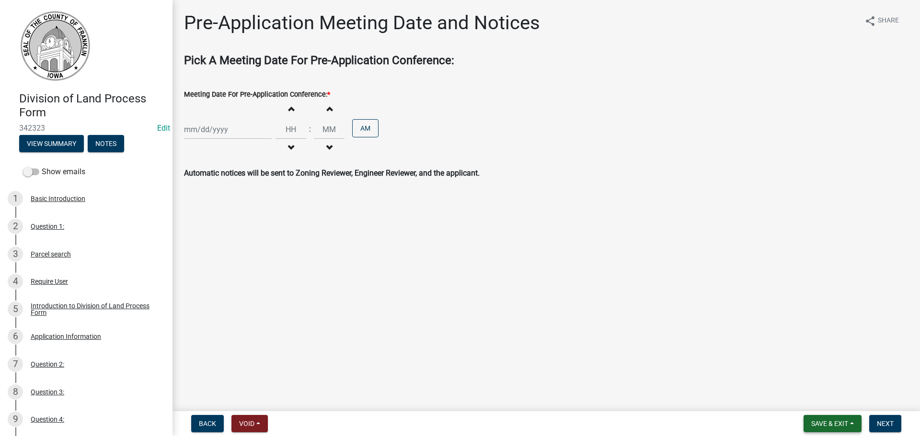
click at [829, 425] on span "Save & Exit" at bounding box center [829, 424] width 37 height 8
click at [820, 397] on button "Save & Exit" at bounding box center [823, 399] width 77 height 23
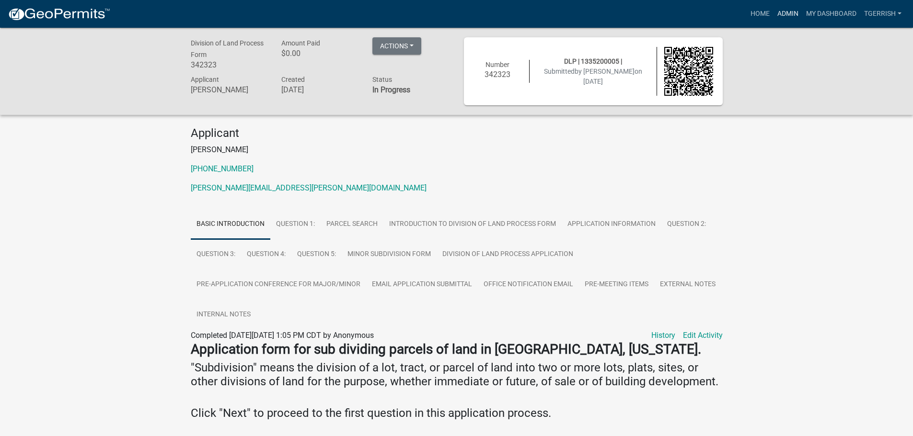
click at [787, 14] on link "Admin" at bounding box center [787, 14] width 29 height 18
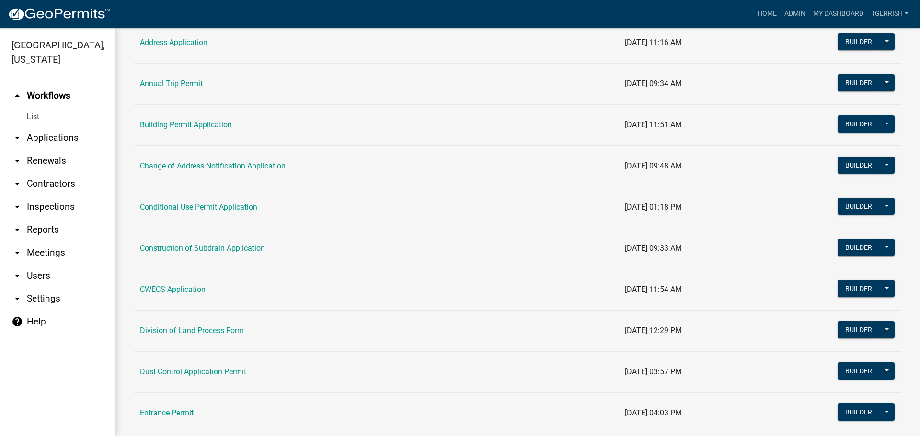
scroll to position [335, 0]
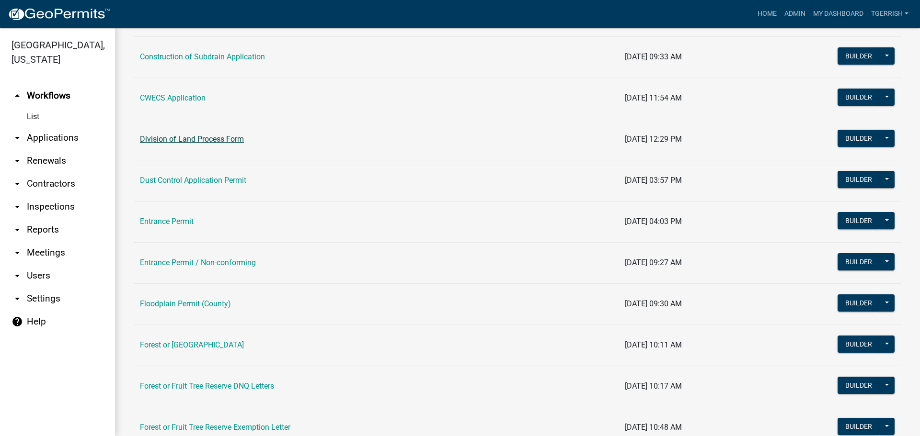
click at [219, 139] on link "Division of Land Process Form" at bounding box center [192, 139] width 104 height 9
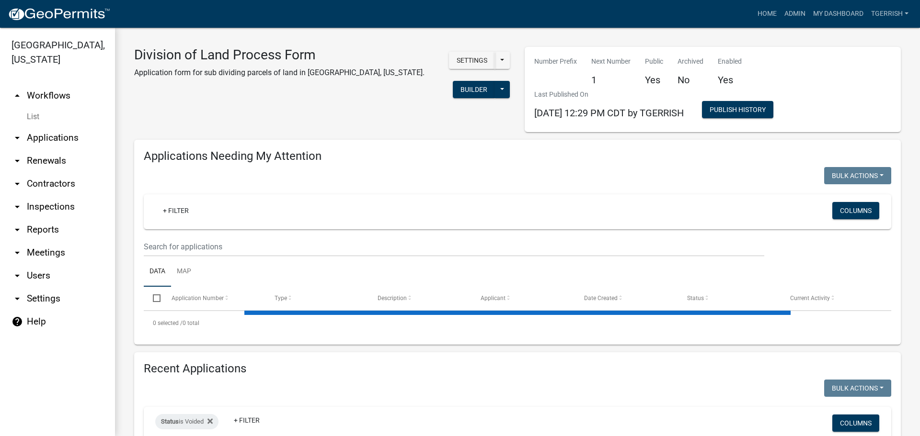
select select "3: 100"
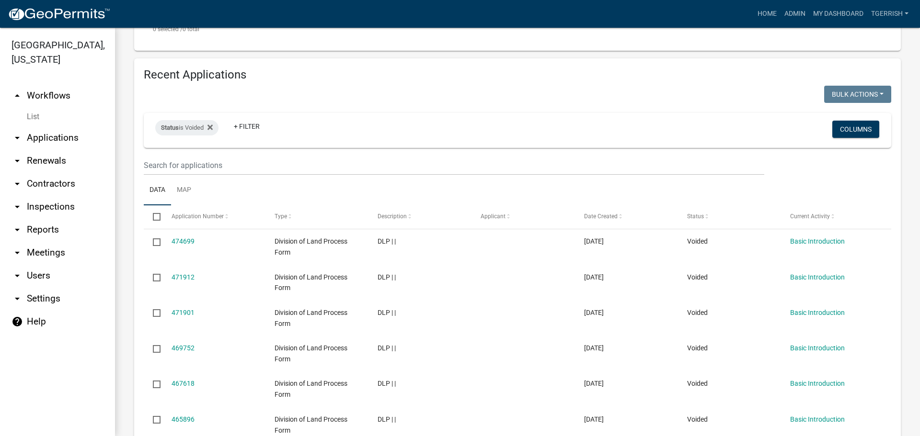
scroll to position [335, 0]
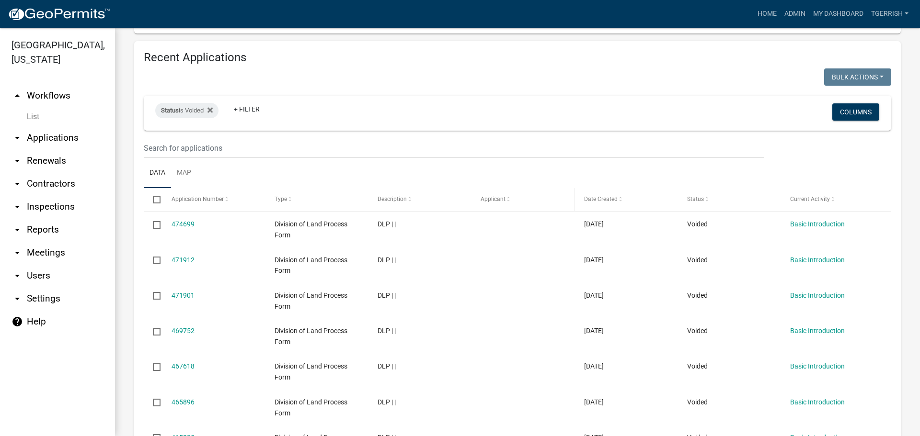
click at [506, 199] on span at bounding box center [508, 199] width 6 height 7
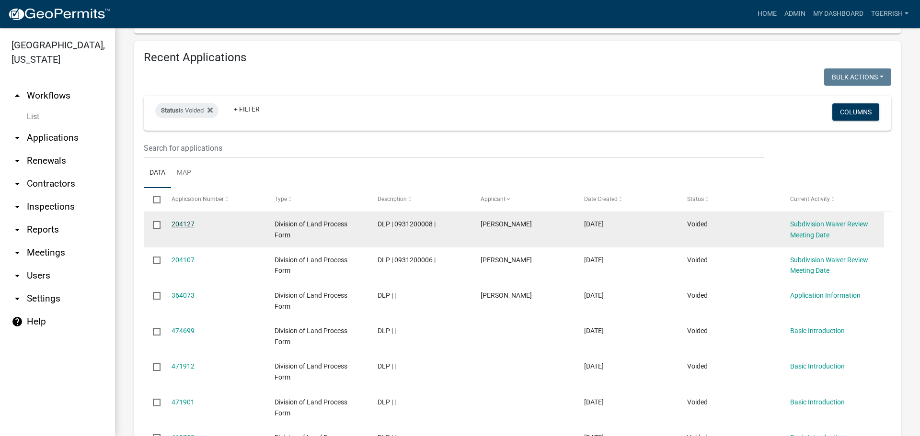
click at [179, 225] on link "204127" at bounding box center [183, 224] width 23 height 8
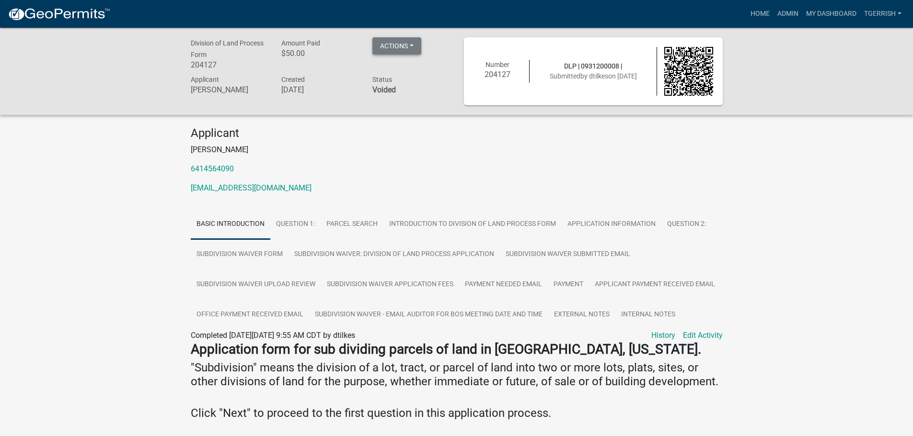
click at [415, 46] on button "Actions" at bounding box center [396, 45] width 49 height 17
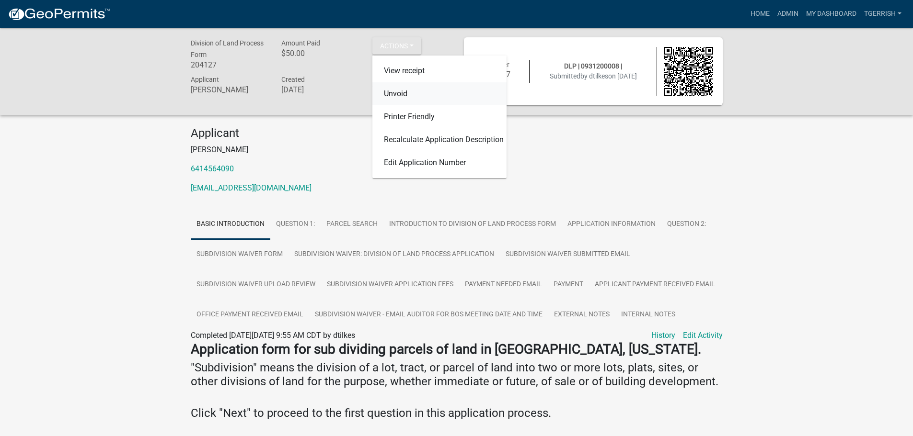
click at [394, 93] on link "Unvoid" at bounding box center [439, 93] width 134 height 23
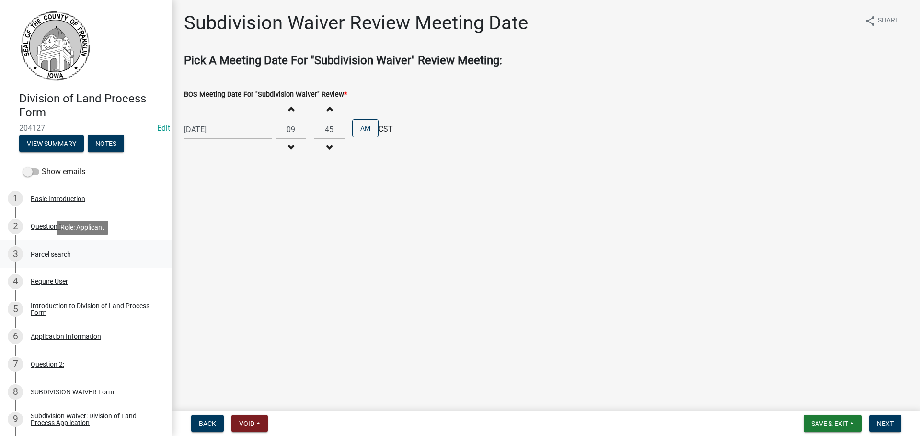
click at [53, 253] on div "Parcel search" at bounding box center [51, 254] width 40 height 7
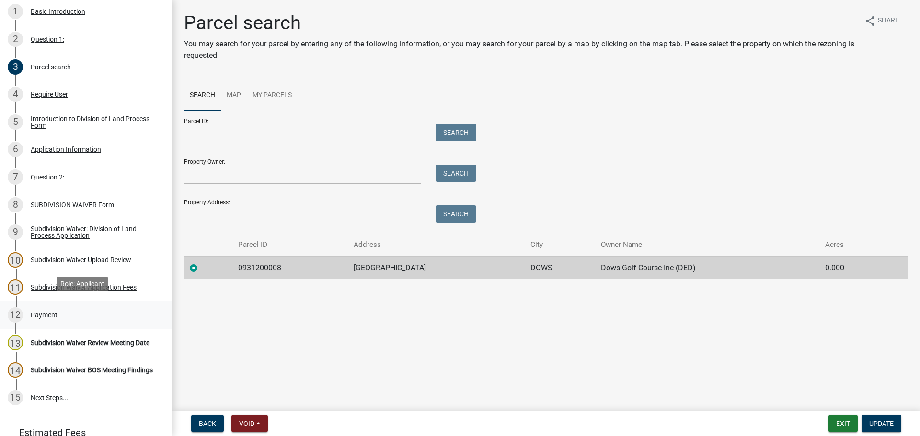
scroll to position [192, 0]
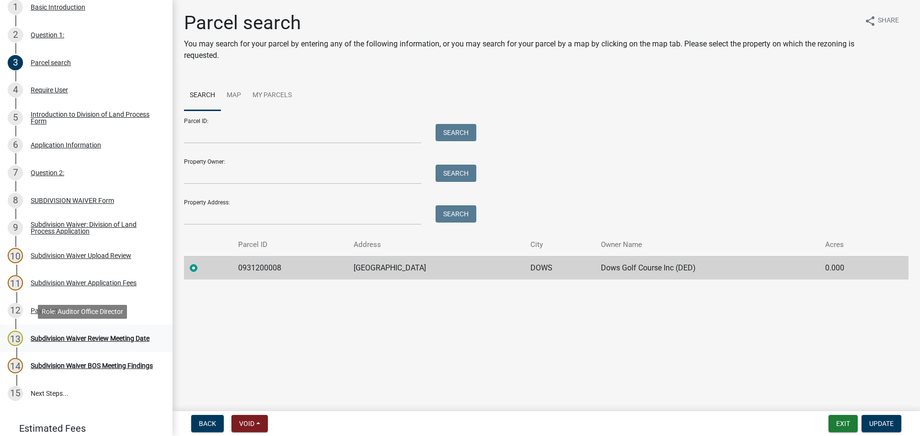
click at [75, 335] on div "Subdivision Waiver Review Meeting Date" at bounding box center [90, 338] width 119 height 7
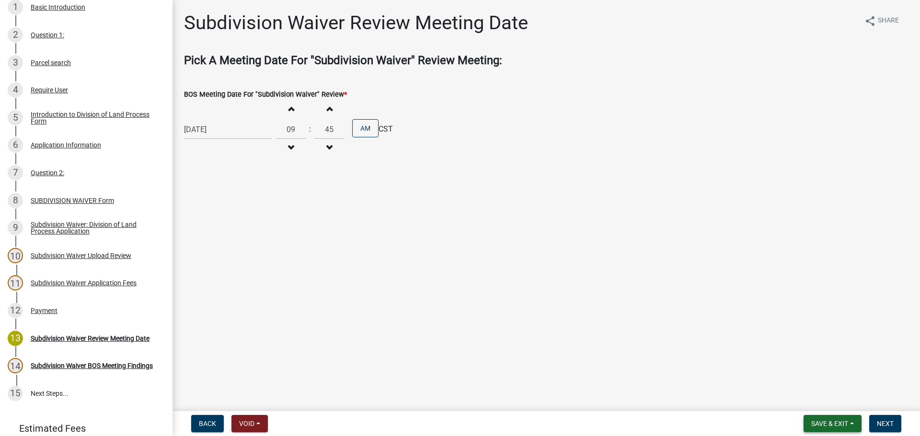
click at [842, 422] on span "Save & Exit" at bounding box center [829, 424] width 37 height 8
click at [813, 396] on button "Save & Exit" at bounding box center [823, 399] width 77 height 23
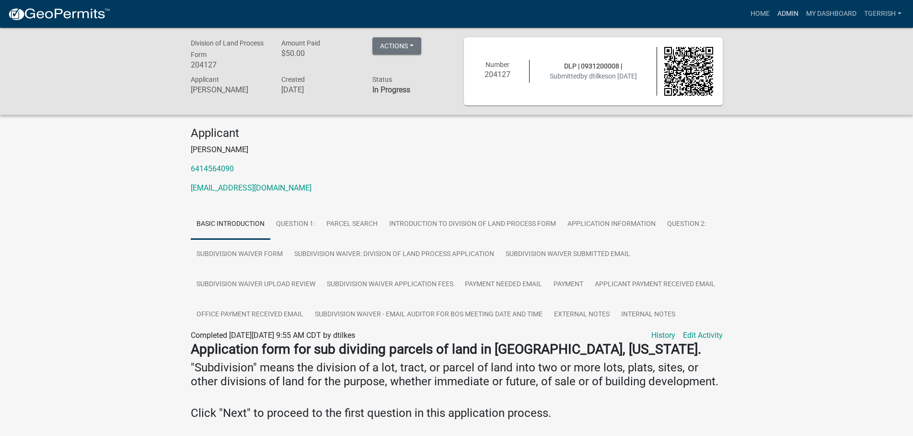
click at [780, 15] on link "Admin" at bounding box center [787, 14] width 29 height 18
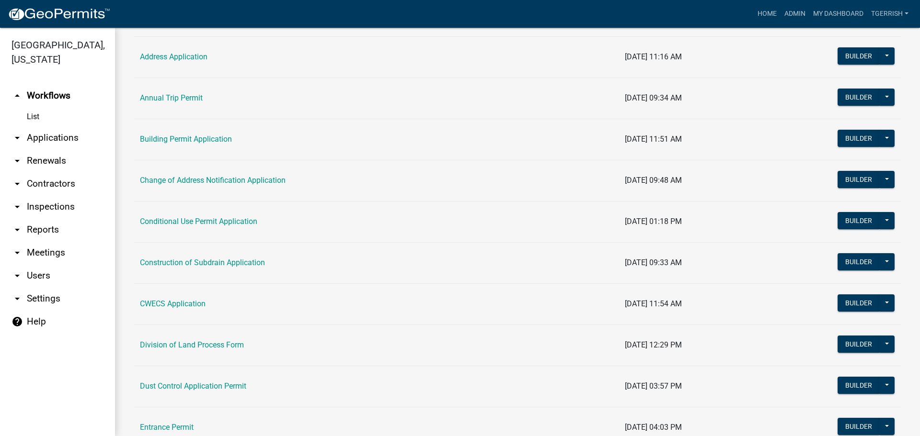
scroll to position [144, 0]
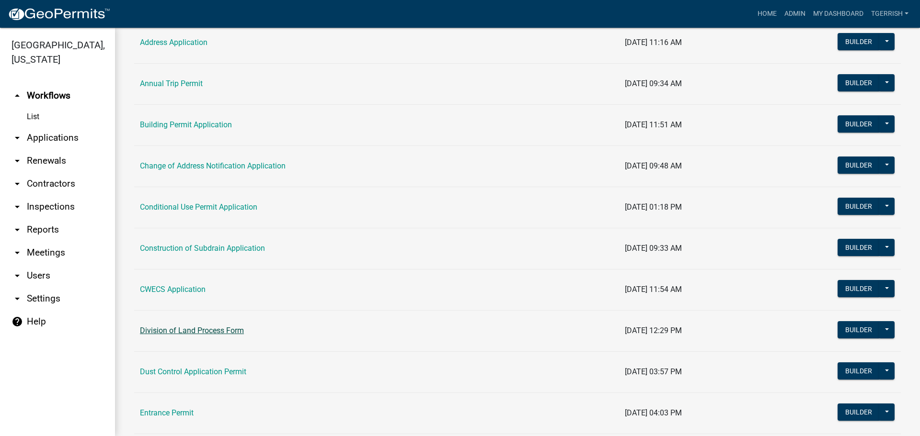
click at [201, 331] on link "Division of Land Process Form" at bounding box center [192, 330] width 104 height 9
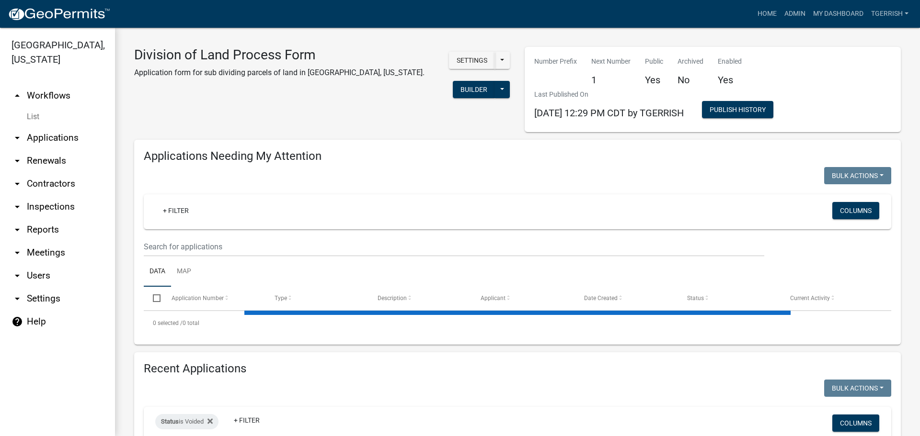
select select "3: 100"
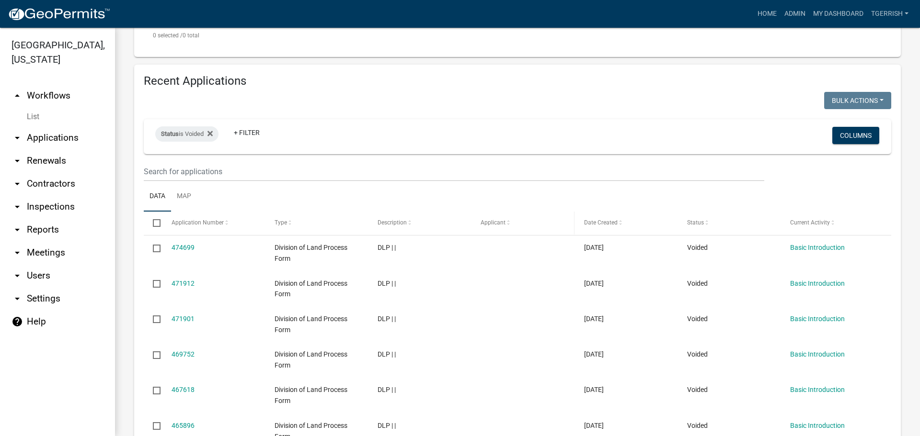
scroll to position [383, 0]
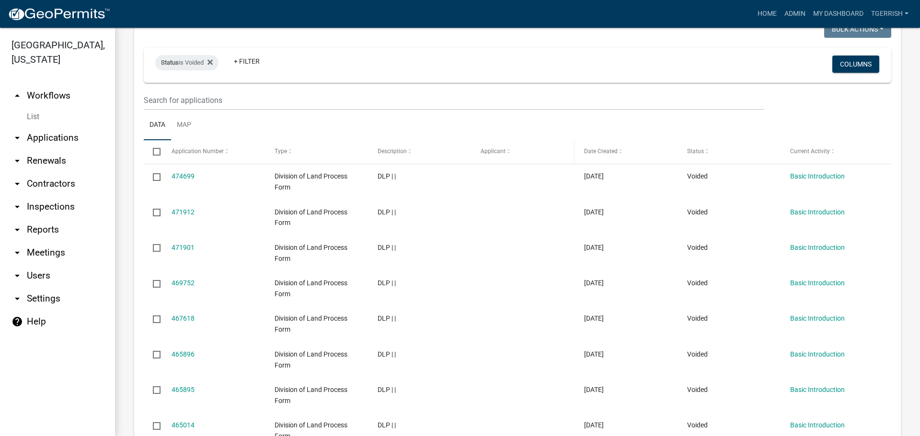
click at [506, 154] on span at bounding box center [508, 152] width 6 height 7
click at [213, 63] on icon at bounding box center [209, 61] width 5 height 5
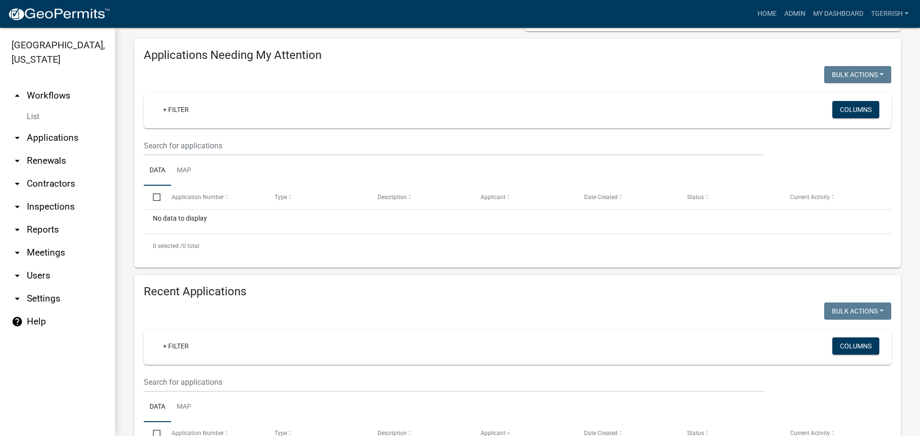
scroll to position [96, 0]
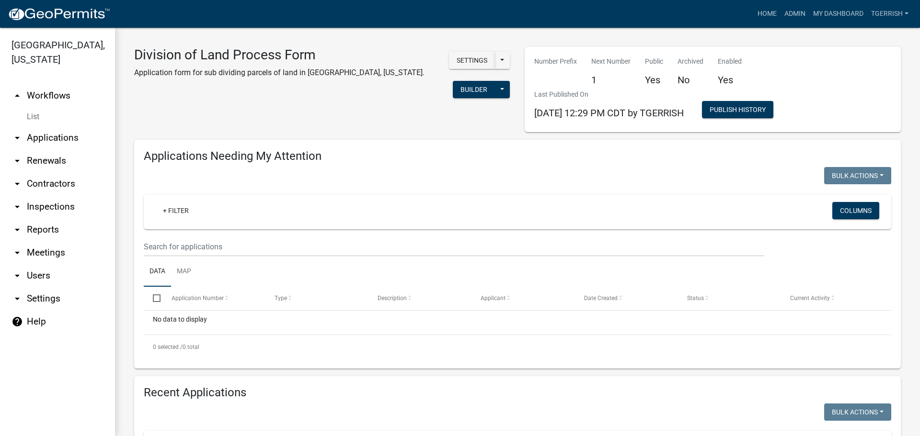
select select "3: 100"
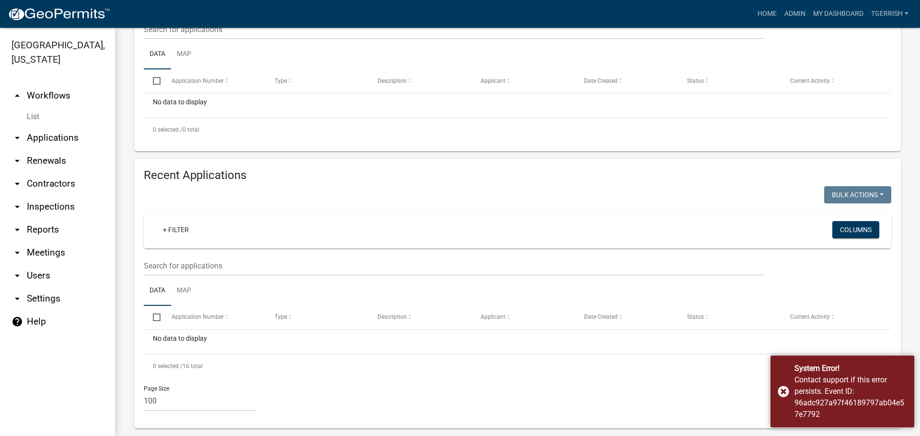
scroll to position [229, 0]
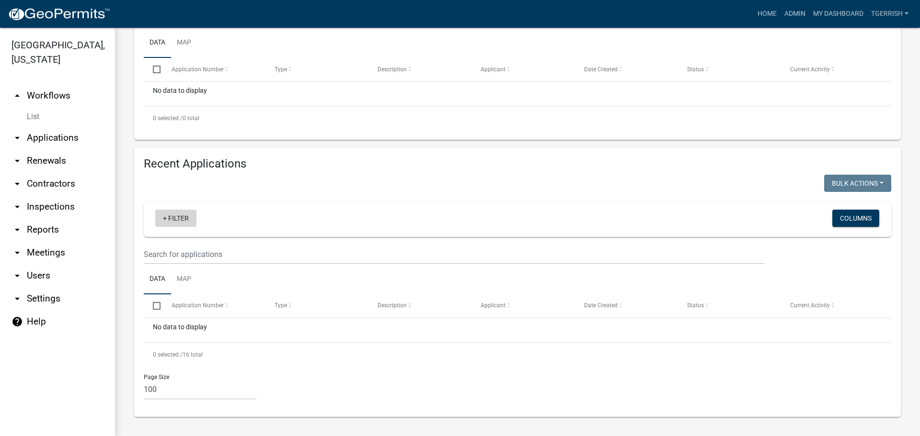
click at [164, 219] on link "+ Filter" at bounding box center [175, 218] width 41 height 17
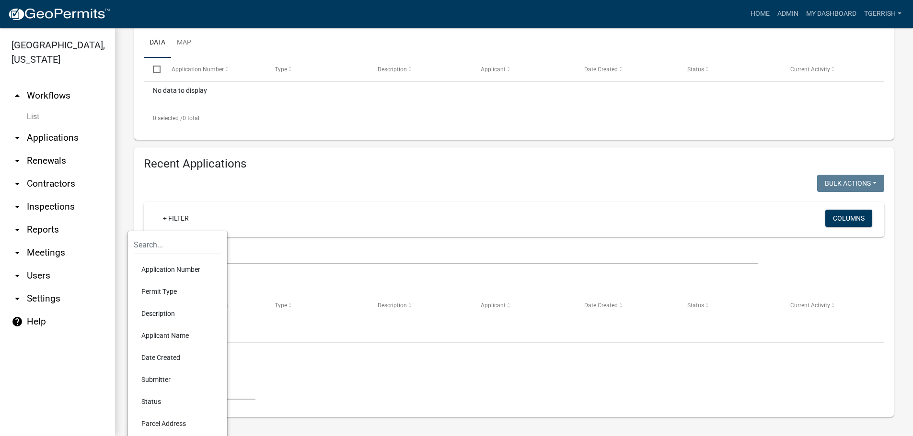
click at [159, 402] on li "Status" at bounding box center [178, 402] width 88 height 22
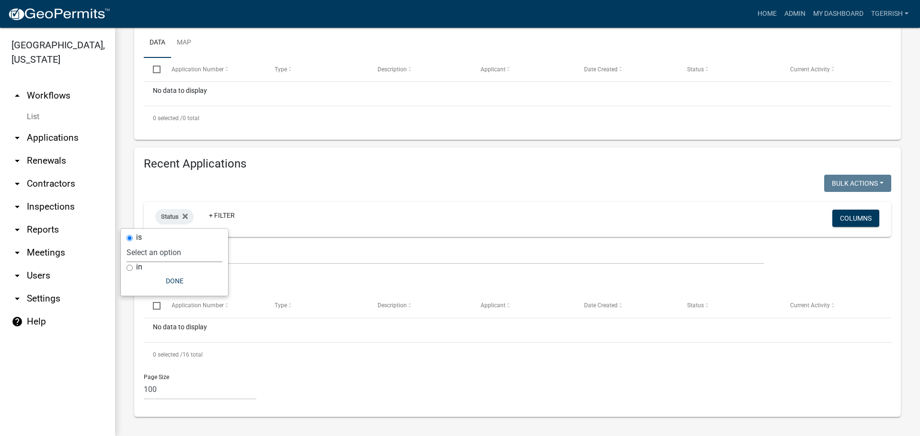
click at [172, 256] on select "Select an option Not Started In Progress Completed Expired Locked Withdrawn Voi…" at bounding box center [174, 253] width 96 height 20
click at [146, 243] on select "Select an option Not Started In Progress Completed Expired Locked Withdrawn Voi…" at bounding box center [174, 253] width 96 height 20
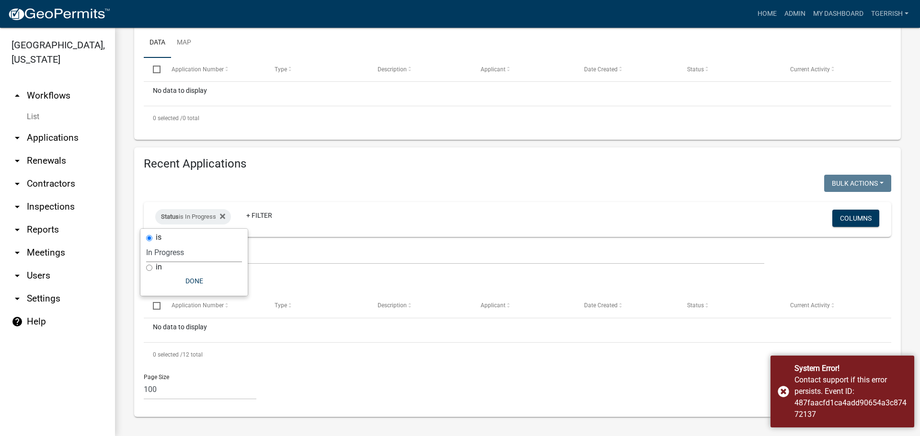
click at [177, 253] on select "Select an option Not Started In Progress Completed Expired Locked Withdrawn Voi…" at bounding box center [194, 253] width 96 height 20
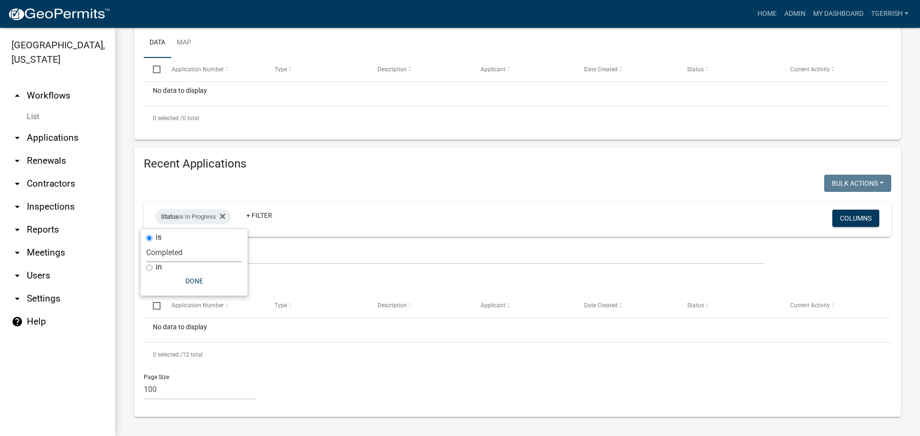
click at [146, 243] on select "Select an option Not Started In Progress Completed Expired Locked Withdrawn Voi…" at bounding box center [194, 253] width 96 height 20
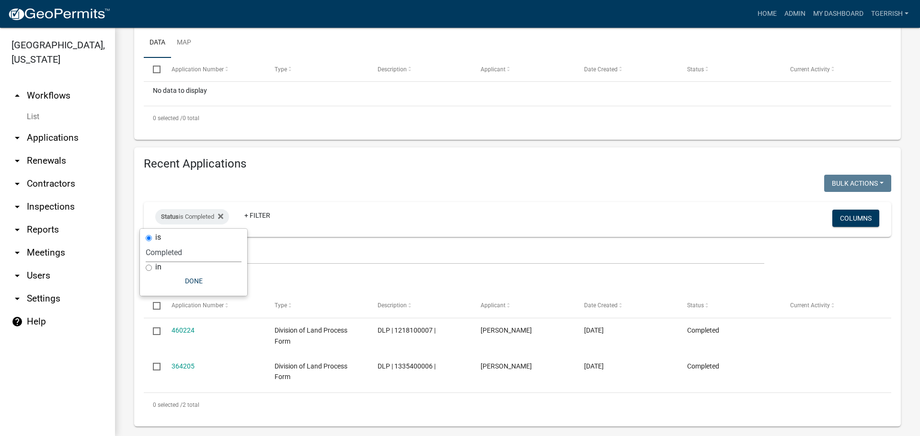
click at [177, 252] on select "Select an option Not Started In Progress Completed Expired Locked Withdrawn Voi…" at bounding box center [194, 253] width 96 height 20
select select "3"
click at [146, 243] on select "Select an option Not Started In Progress Completed Expired Locked Withdrawn Voi…" at bounding box center [194, 253] width 96 height 20
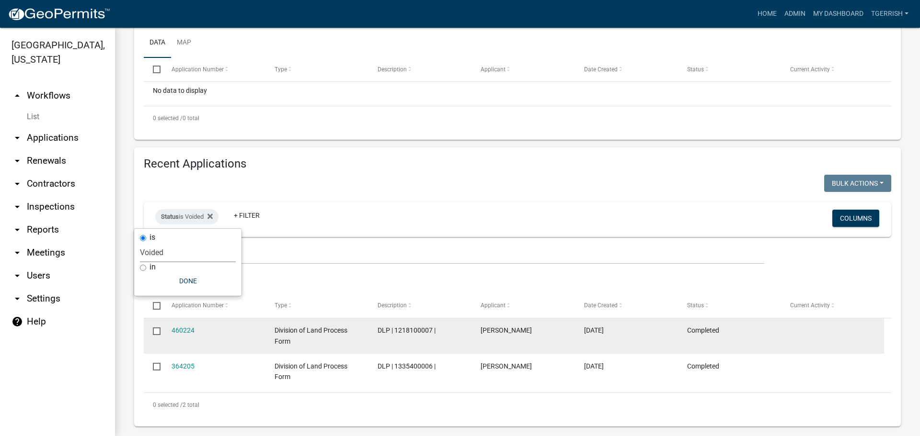
select select "3: 100"
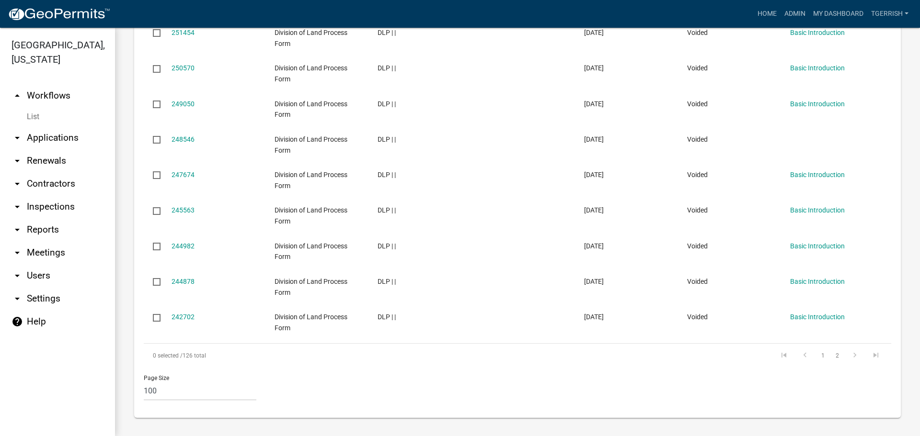
scroll to position [3767, 0]
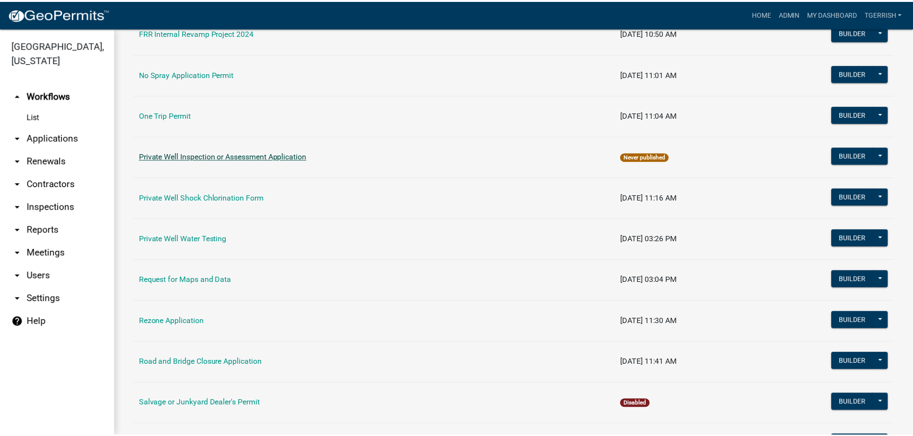
scroll to position [815, 0]
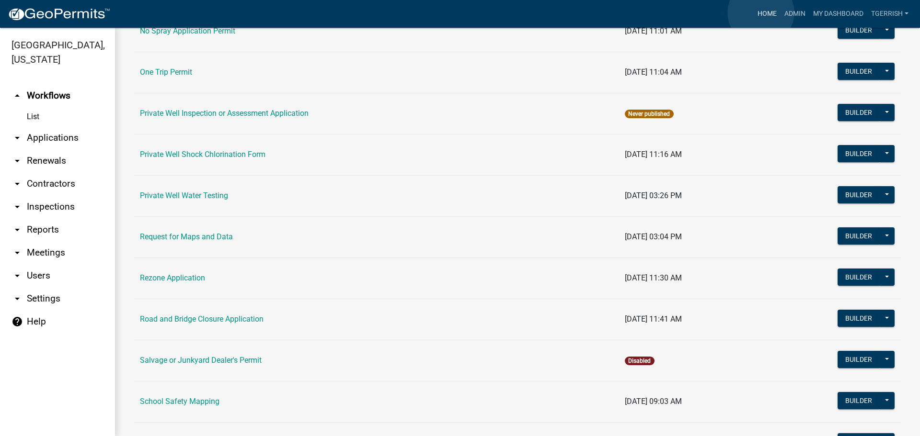
click at [761, 12] on link "Home" at bounding box center [767, 14] width 27 height 18
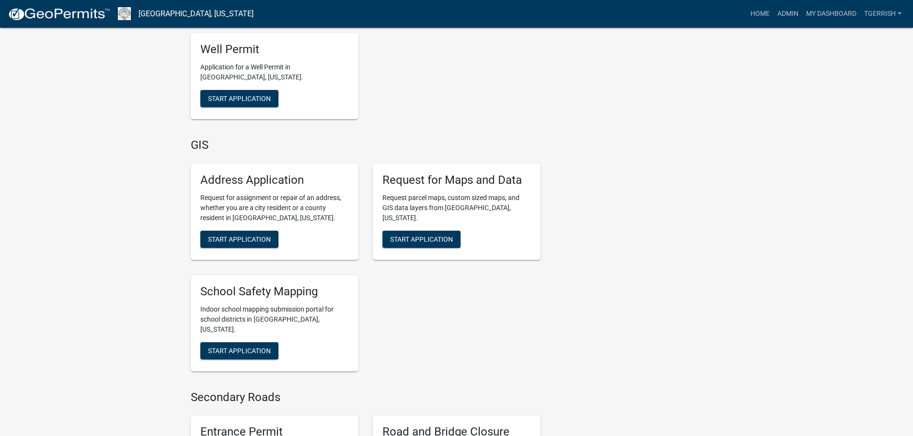
scroll to position [2234, 0]
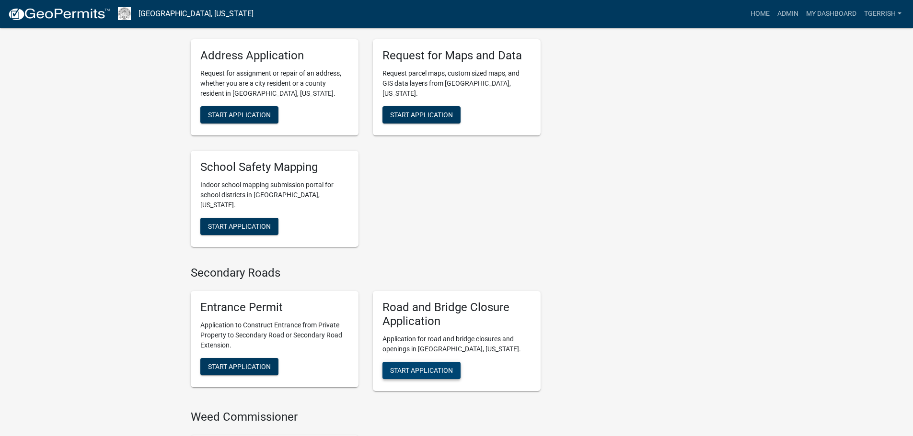
click at [441, 367] on span "Start Application" at bounding box center [421, 371] width 63 height 8
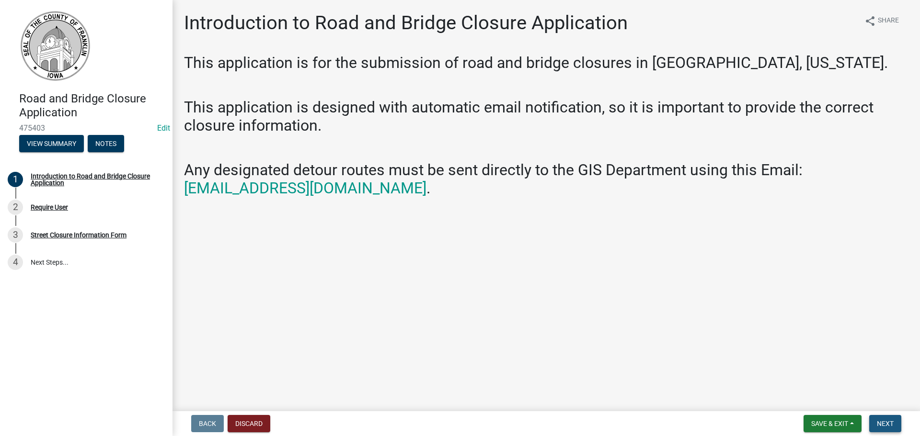
click at [887, 422] on span "Next" at bounding box center [885, 424] width 17 height 8
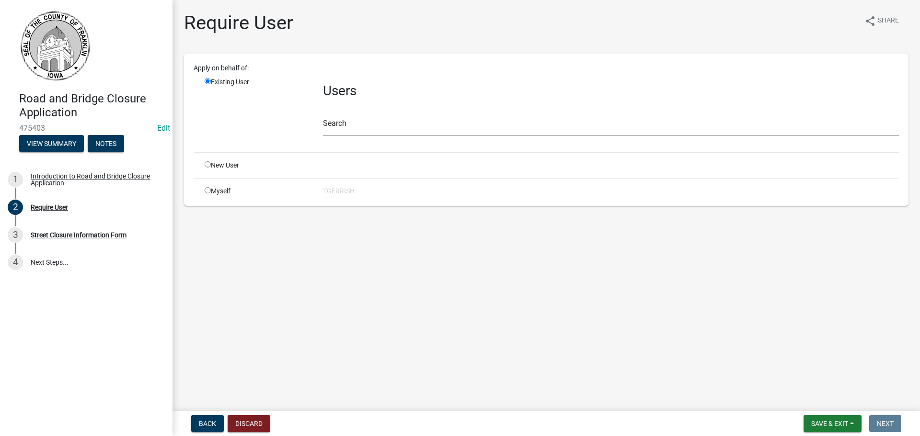
click at [207, 192] on input "radio" at bounding box center [208, 190] width 6 height 6
radio input "true"
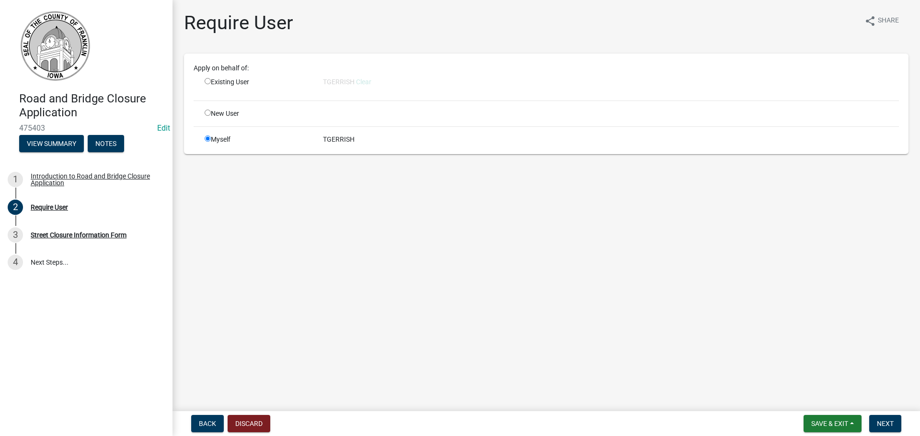
click at [209, 81] on input "radio" at bounding box center [208, 81] width 6 height 6
radio input "true"
radio input "false"
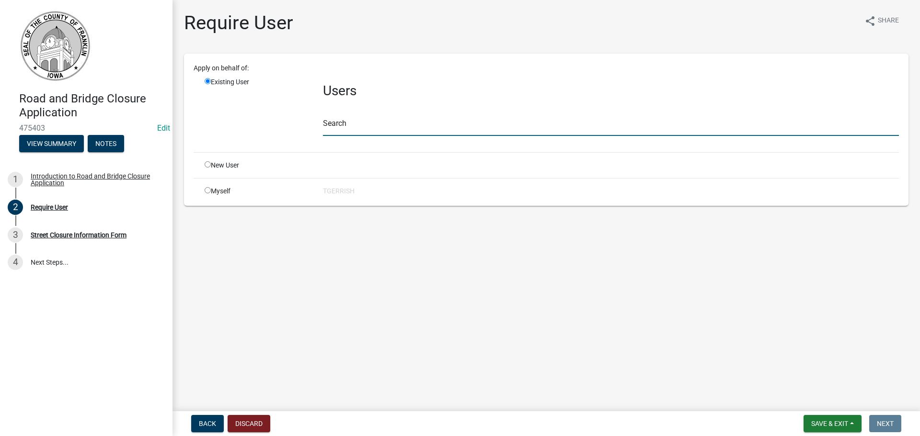
click at [338, 129] on input "text" at bounding box center [611, 126] width 576 height 20
type input "Waddingham"
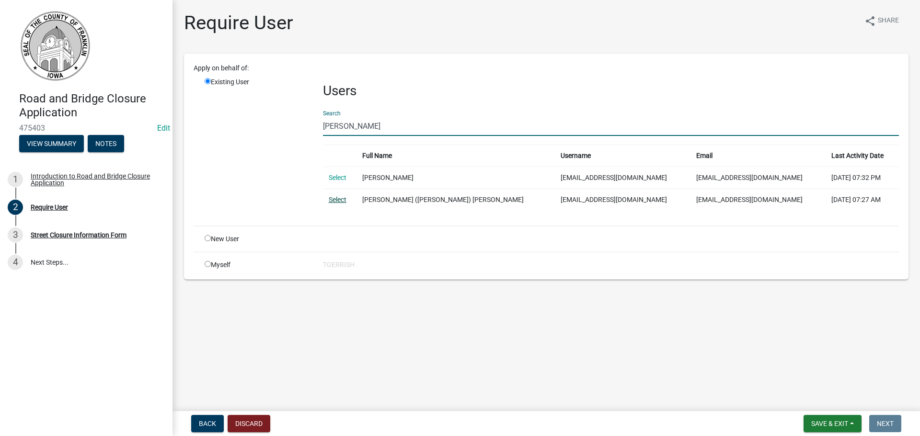
click at [338, 198] on link "Select" at bounding box center [338, 200] width 18 height 8
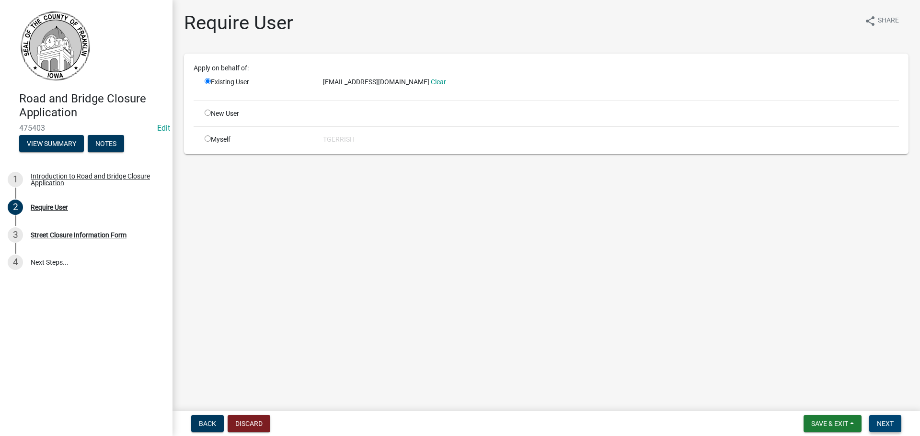
click at [883, 422] on span "Next" at bounding box center [885, 424] width 17 height 8
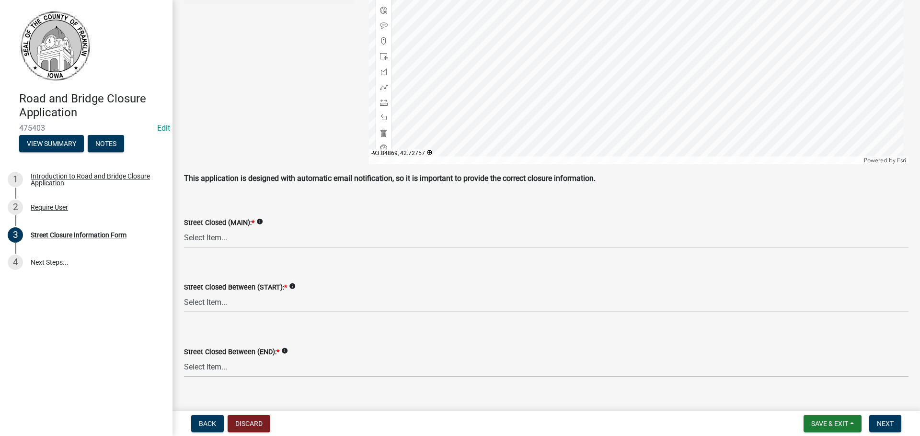
scroll to position [719, 0]
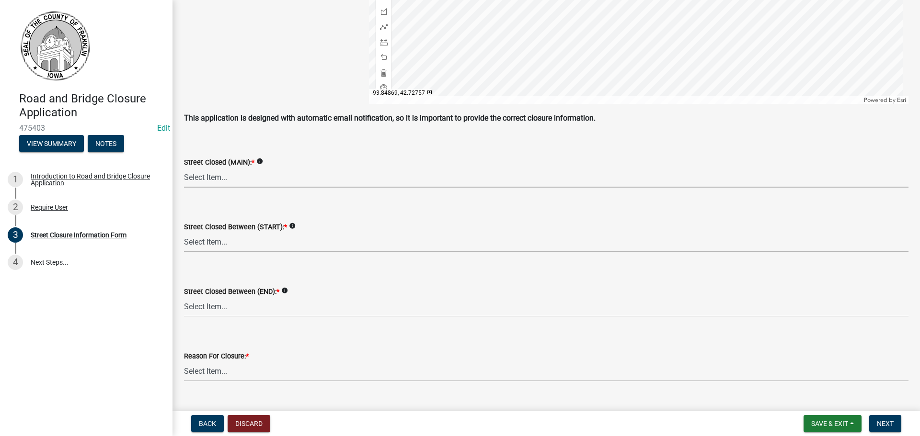
click at [210, 179] on select "Select Item... 25th St 30th St 35th St 40th St 45th St 50th St 55th St 60th St …" at bounding box center [546, 178] width 724 height 20
click at [184, 168] on select "Select Item... 25th St 30th St 35th St 40th St 45th St 50th St 55th St 60th St …" at bounding box center [546, 178] width 724 height 20
select select "6d02a94d-8379-4b0e-ad98-fa3fd3604383"
click at [218, 242] on select "Select Item... 100th St 105th St 110th St 115th St 120th St 125th St 130th St 1…" at bounding box center [546, 243] width 724 height 20
click at [184, 233] on select "Select Item... 100th St 105th St 110th St 115th St 120th St 125th St 130th St 1…" at bounding box center [546, 243] width 724 height 20
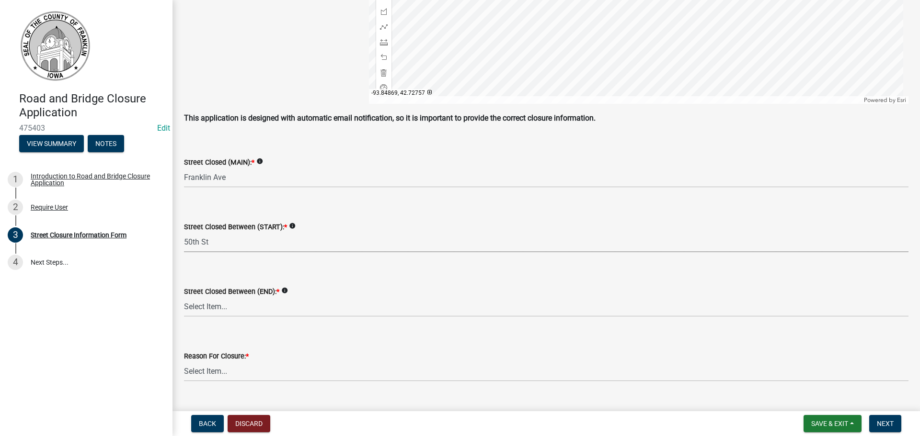
select select "a336193a-e74c-4760-bbcf-7bee3d814fcb"
click at [221, 309] on select "Select Item... 100th St 105th St 110th St 115th St 120th St 125th St 130th St 1…" at bounding box center [546, 308] width 724 height 20
click at [203, 307] on select "Select Item... 100th St 105th St 110th St 115th St 120th St 125th St 130th St 1…" at bounding box center [546, 308] width 724 height 20
click at [184, 298] on select "Select Item... 100th St 105th St 110th St 115th St 120th St 125th St 130th St 1…" at bounding box center [546, 308] width 724 height 20
select select "e54ddaf7-8d19-4222-9353-8e63578f44e1"
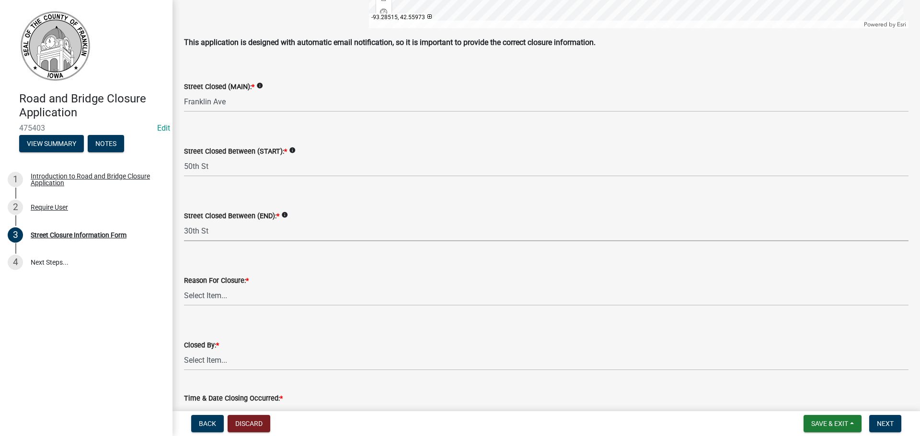
scroll to position [815, 0]
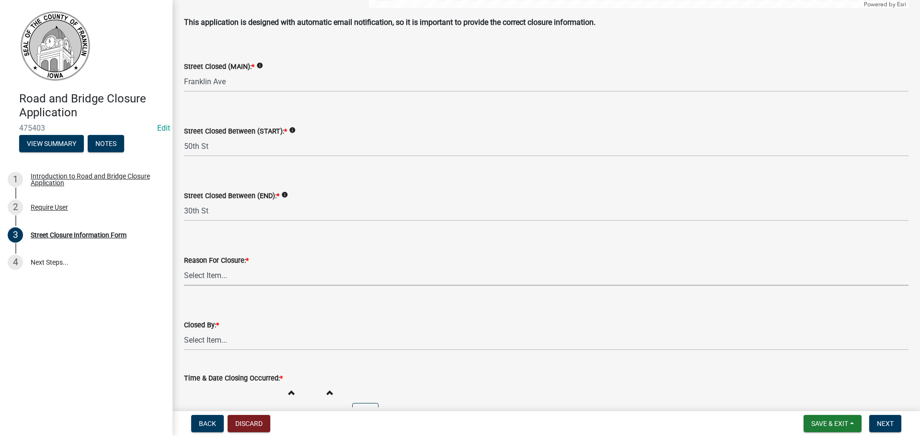
click at [200, 275] on select "Select Item... Bridge Construction/Repair Culvert/ Bridge Damage Culvert Constr…" at bounding box center [546, 276] width 724 height 20
click at [184, 266] on select "Select Item... Bridge Construction/Repair Culvert/ Bridge Damage Culvert Constr…" at bounding box center [546, 276] width 724 height 20
select select "30206167-6a46-4381-afee-0708320e0a76"
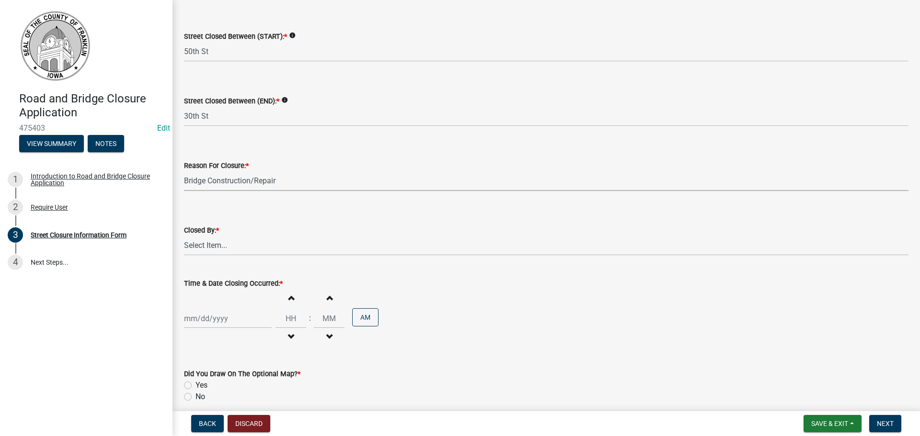
scroll to position [910, 0]
click at [212, 243] on select "Select Item... 200 - Malcolm, Zach 201 - Eddy, Sheldon 203 - Freie, Mike 204 - …" at bounding box center [546, 245] width 724 height 20
click at [184, 235] on select "Select Item... 200 - Malcolm, Zach 201 - Eddy, Sheldon 203 - Freie, Mike 204 - …" at bounding box center [546, 245] width 724 height 20
select select "55bcfceb-f388-47af-b669-32c49454dd83"
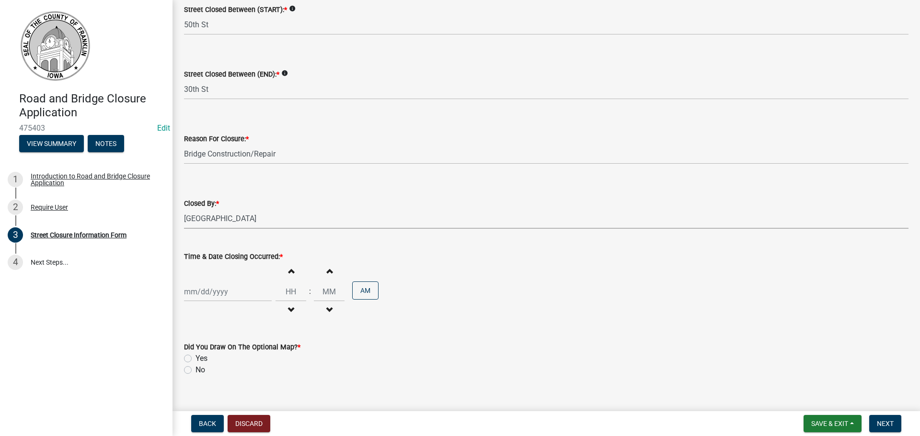
scroll to position [951, 0]
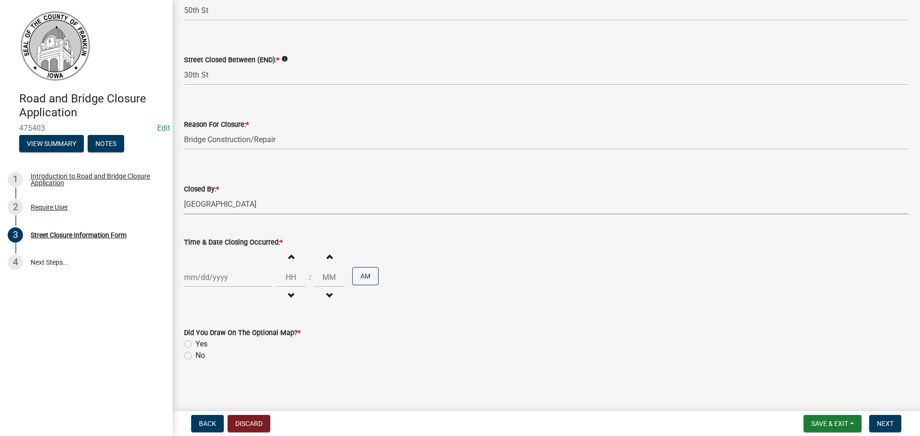
click at [220, 278] on div at bounding box center [228, 278] width 88 height 20
select select "9"
select select "2025"
click at [198, 195] on div "8" at bounding box center [193, 195] width 15 height 15
type input "09/08/2025"
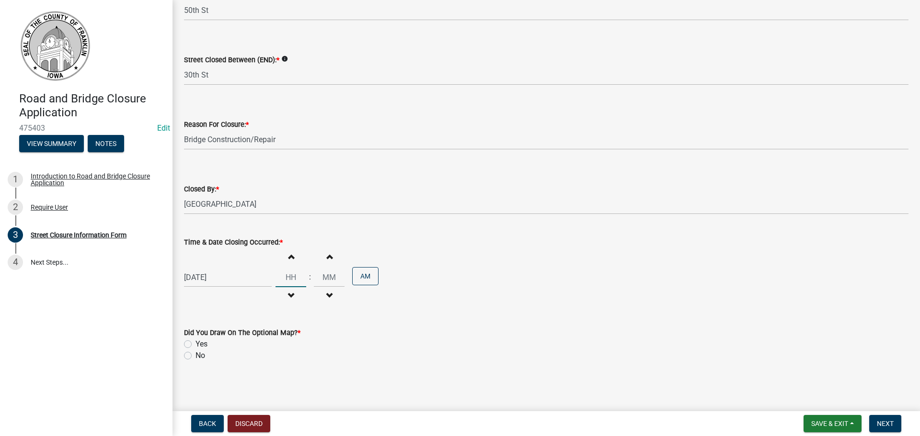
click at [289, 282] on input "Hours" at bounding box center [291, 278] width 31 height 20
type input "12"
click at [325, 281] on input "Minutes" at bounding box center [329, 278] width 31 height 20
type input "00"
click at [358, 279] on button "AM" at bounding box center [365, 276] width 26 height 18
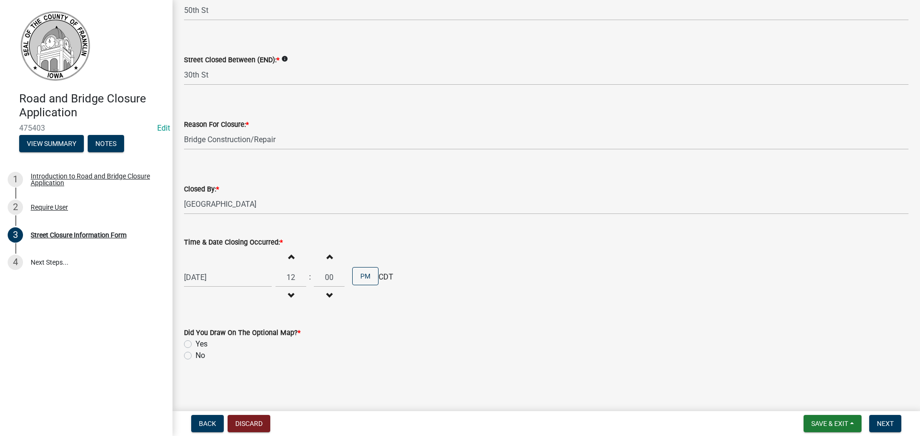
click at [195, 356] on label "No" at bounding box center [200, 355] width 10 height 11
click at [195, 356] on input "No" at bounding box center [198, 353] width 6 height 6
radio input "true"
click at [195, 345] on label "Yes" at bounding box center [201, 344] width 12 height 11
click at [195, 345] on input "Yes" at bounding box center [198, 342] width 6 height 6
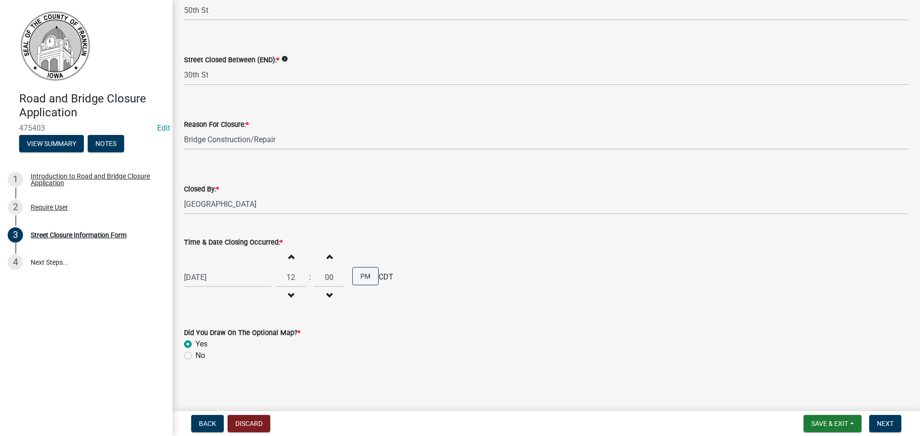
radio input "true"
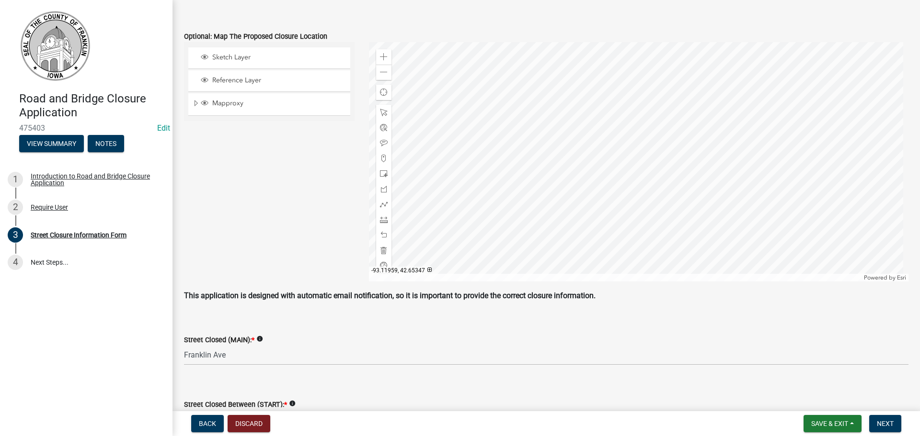
scroll to position [519, 0]
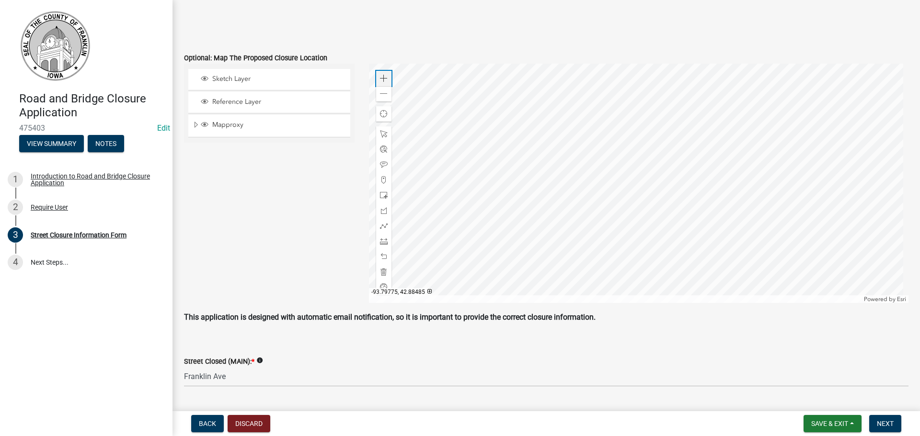
click at [380, 81] on span at bounding box center [384, 79] width 8 height 8
click at [558, 194] on div at bounding box center [639, 184] width 540 height 240
click at [615, 167] on div at bounding box center [639, 184] width 540 height 240
click at [380, 79] on span at bounding box center [384, 79] width 8 height 8
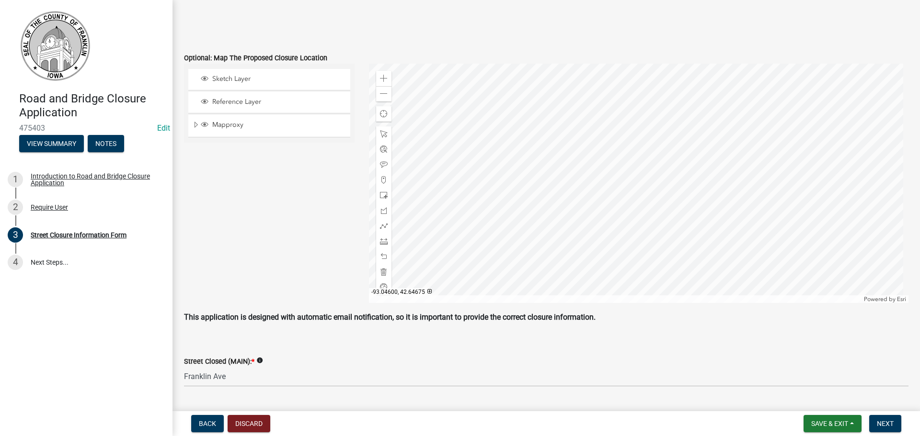
click at [706, 142] on div at bounding box center [639, 184] width 540 height 240
click at [695, 134] on div at bounding box center [639, 184] width 540 height 240
click at [688, 106] on div at bounding box center [639, 184] width 540 height 240
click at [617, 146] on div at bounding box center [639, 184] width 540 height 240
click at [380, 78] on span at bounding box center [384, 79] width 8 height 8
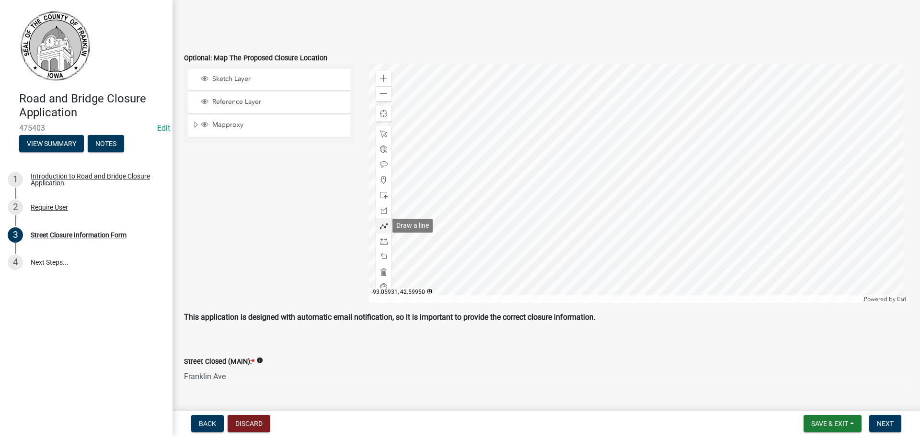
click at [380, 227] on span at bounding box center [384, 226] width 8 height 8
click at [625, 262] on div at bounding box center [639, 184] width 540 height 240
click at [626, 121] on div at bounding box center [639, 184] width 540 height 240
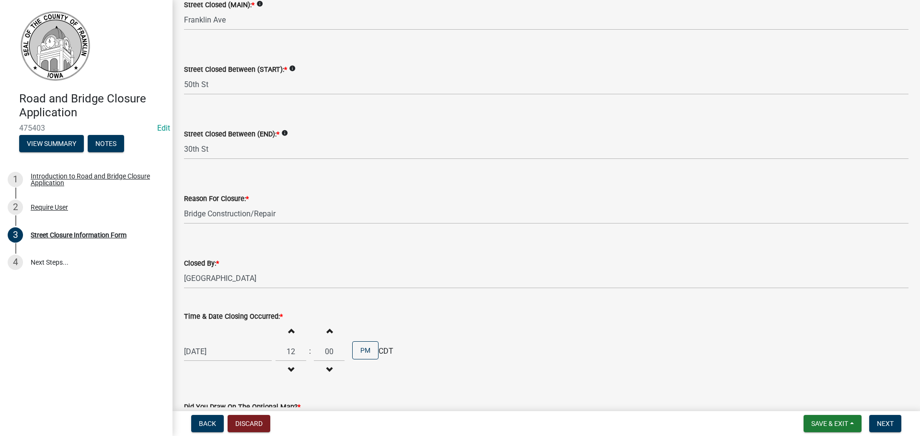
scroll to position [951, 0]
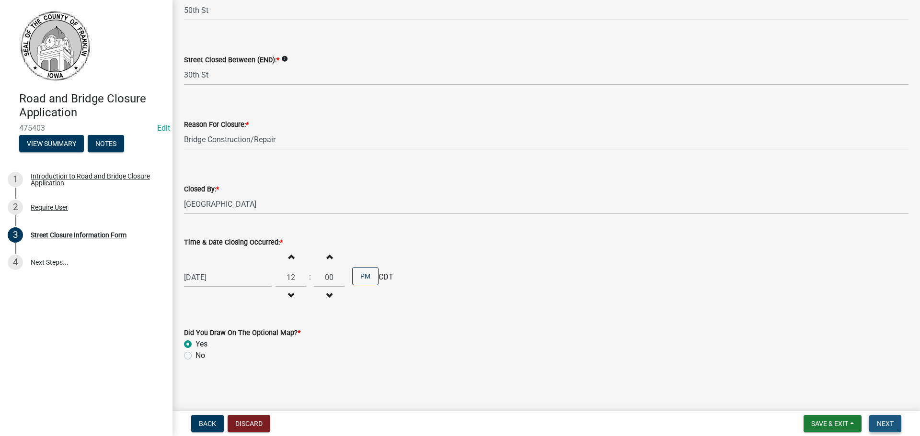
click at [884, 422] on span "Next" at bounding box center [885, 424] width 17 height 8
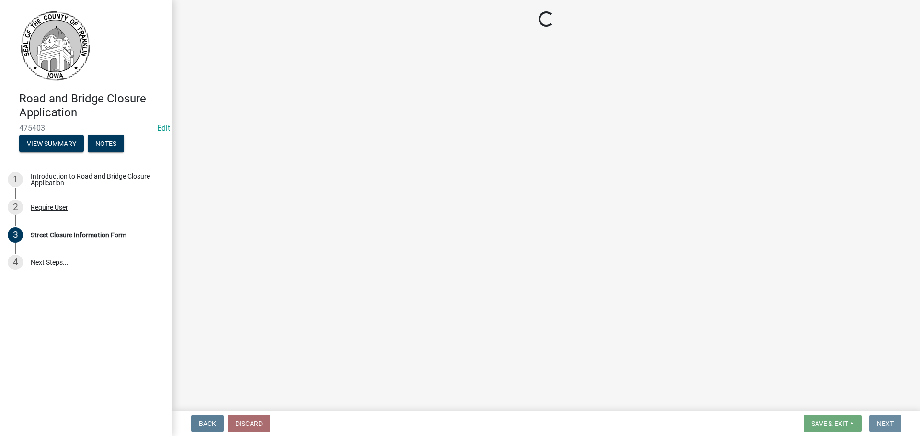
scroll to position [0, 0]
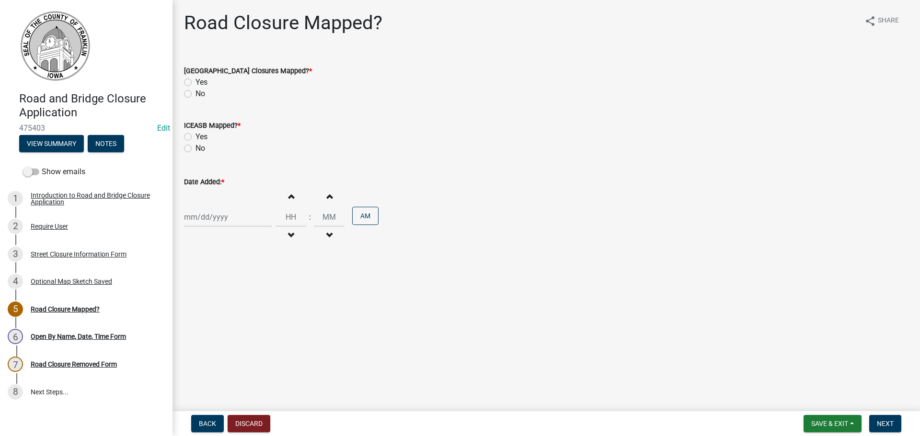
click at [195, 84] on label "Yes" at bounding box center [201, 82] width 12 height 11
click at [195, 83] on input "Yes" at bounding box center [198, 80] width 6 height 6
radio input "true"
click at [195, 136] on label "Yes" at bounding box center [201, 136] width 12 height 11
click at [195, 136] on input "Yes" at bounding box center [198, 134] width 6 height 6
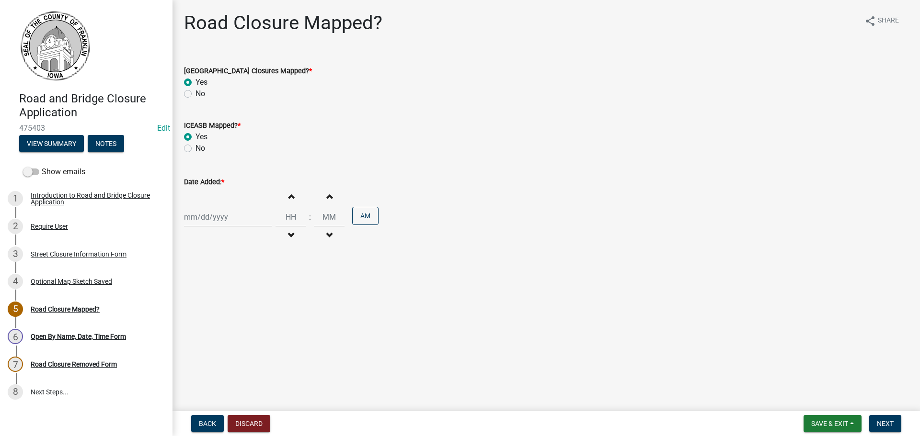
radio input "true"
select select "9"
select select "2025"
click at [207, 219] on div "Jan Feb Mar Apr May Jun Jul Aug Sep Oct Nov Dec 1525 1526 1527 1528 1529 1530 1…" at bounding box center [228, 217] width 88 height 20
drag, startPoint x: 194, startPoint y: 285, endPoint x: 210, endPoint y: 283, distance: 16.4
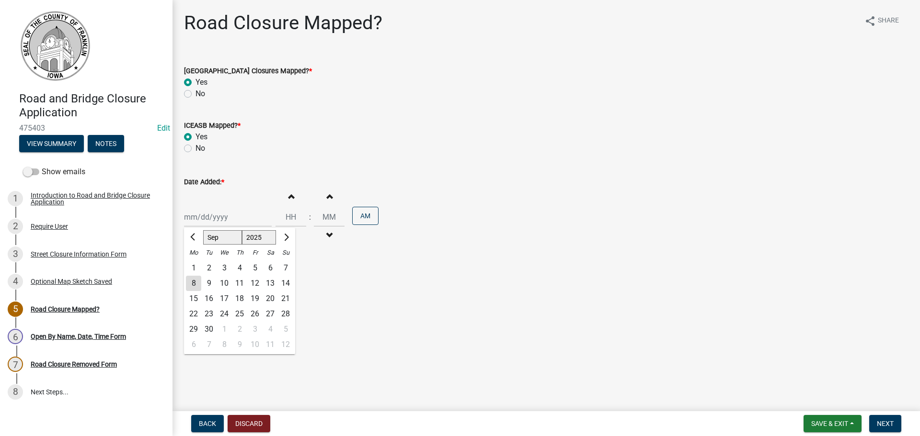
click at [195, 284] on div "8" at bounding box center [193, 283] width 15 height 15
type input "09/08/2025"
click at [287, 218] on input "Hours" at bounding box center [291, 217] width 31 height 20
type input "04"
click at [324, 220] on input "00" at bounding box center [329, 217] width 31 height 20
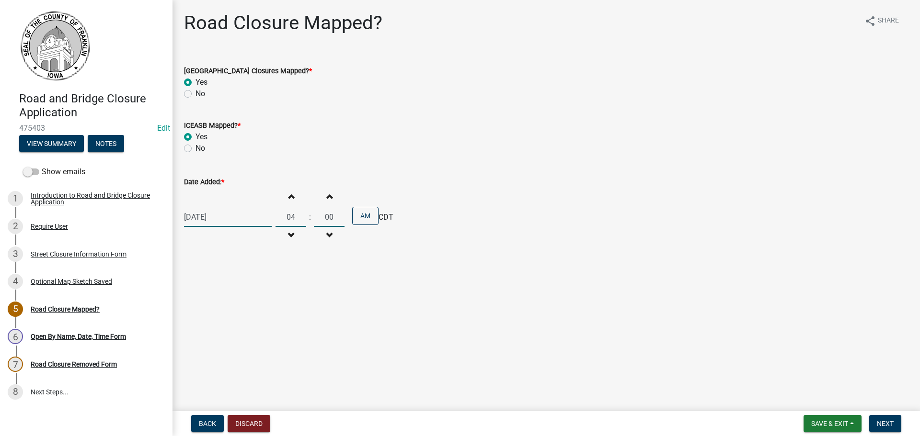
click at [324, 220] on input "00" at bounding box center [329, 217] width 31 height 20
type input "05"
click at [367, 218] on button "AM" at bounding box center [365, 216] width 26 height 18
click at [888, 424] on span "Next" at bounding box center [885, 424] width 17 height 8
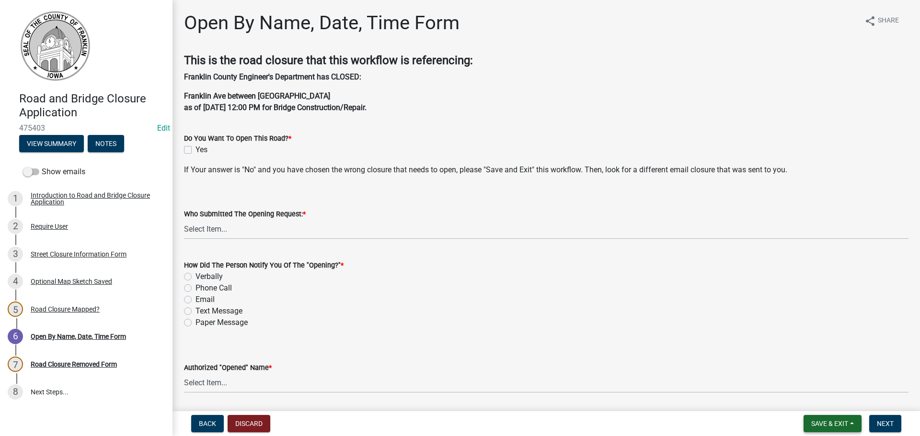
click at [852, 423] on button "Save & Exit" at bounding box center [833, 423] width 58 height 17
click at [830, 399] on button "Save & Exit" at bounding box center [823, 399] width 77 height 23
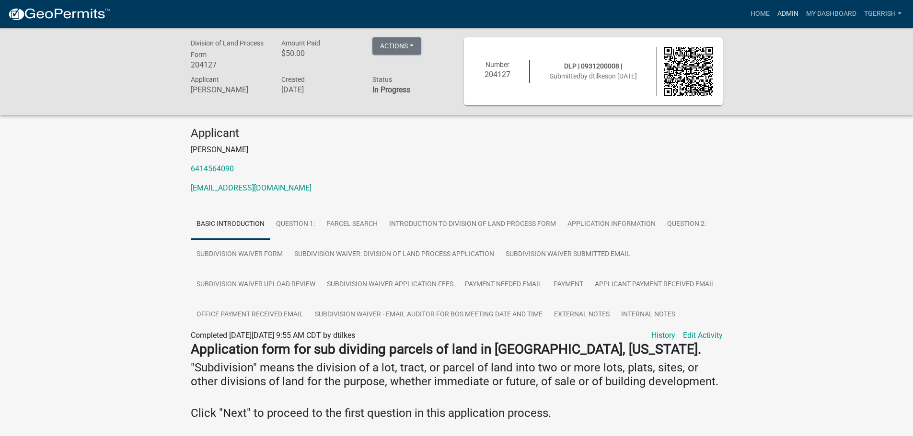
click at [778, 13] on link "Admin" at bounding box center [787, 14] width 29 height 18
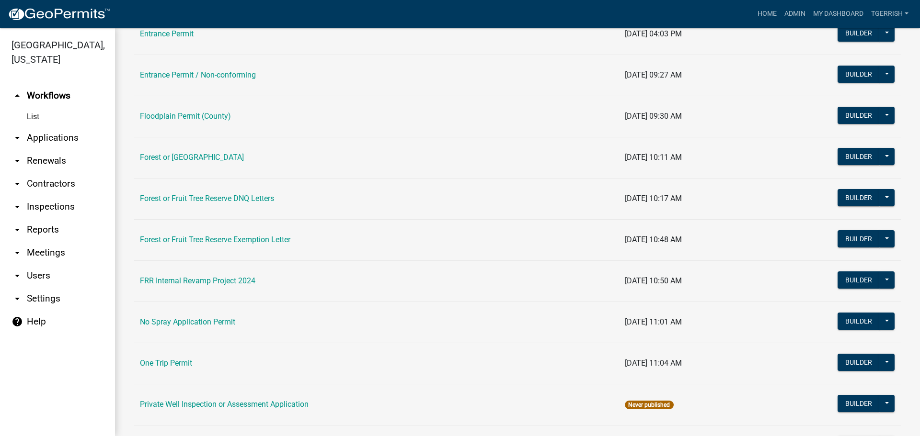
scroll to position [527, 0]
